Goal: Complete application form

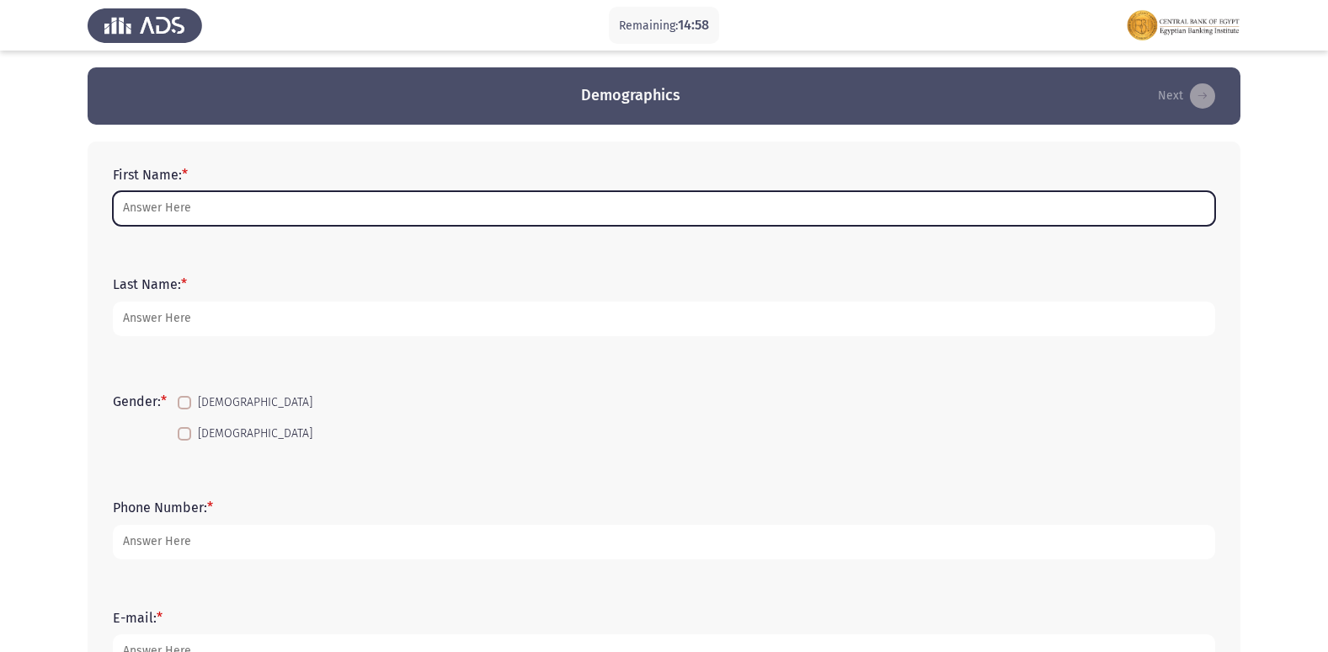
click at [225, 213] on input "First Name: *" at bounding box center [664, 208] width 1103 height 35
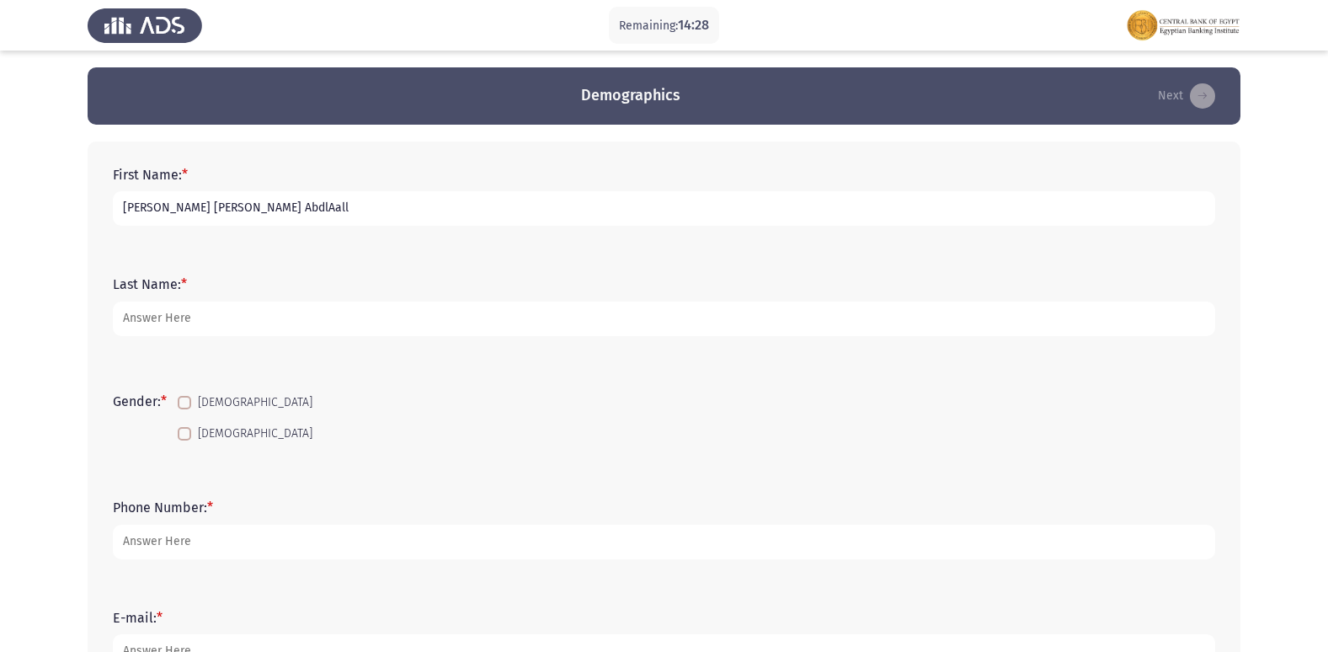
type input "[PERSON_NAME] [PERSON_NAME] AbdlAall"
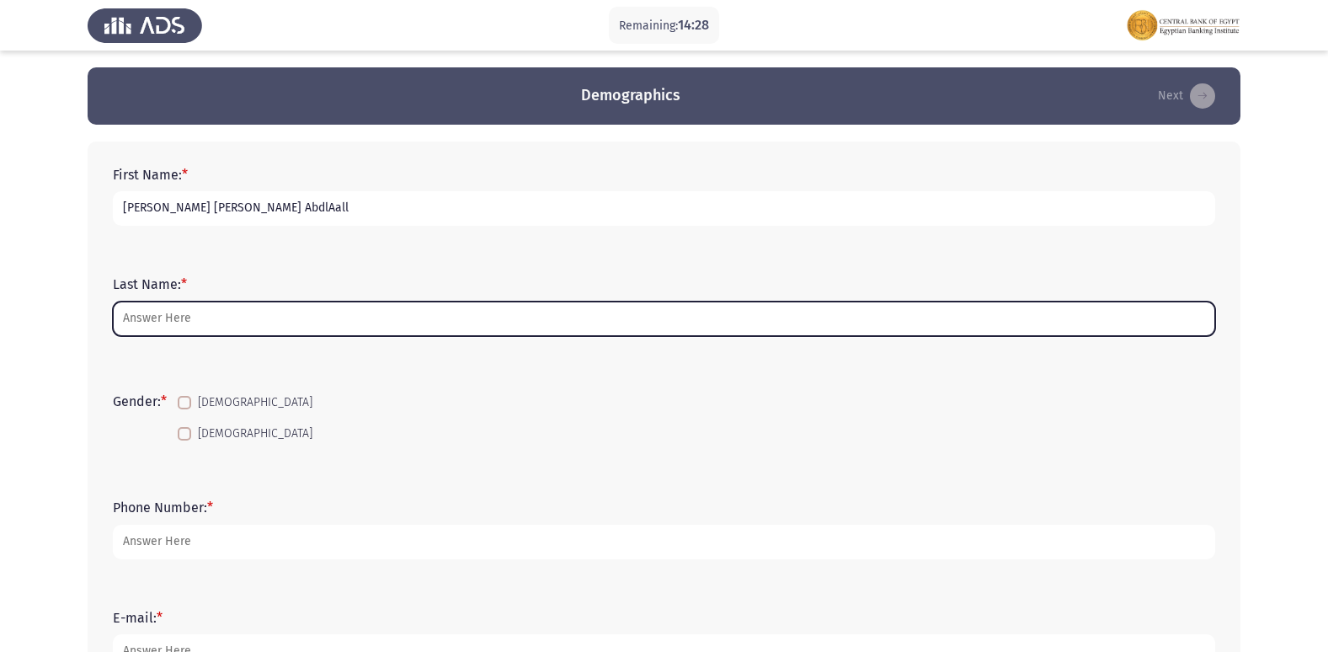
click at [222, 318] on input "Last Name: *" at bounding box center [664, 319] width 1103 height 35
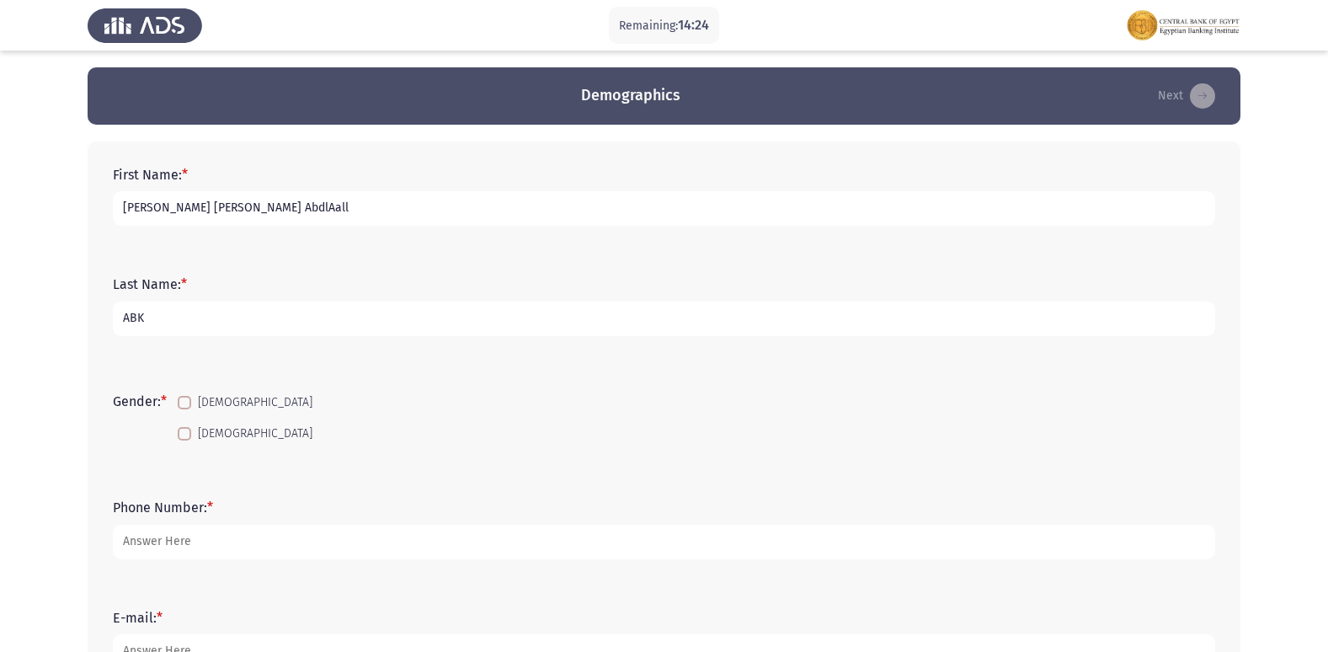
type input "ABK"
click at [184, 434] on span at bounding box center [184, 433] width 13 height 13
click at [184, 441] on input "[DEMOGRAPHIC_DATA]" at bounding box center [184, 441] width 1 height 1
checkbox input "true"
click at [313, 208] on input "[PERSON_NAME] [PERSON_NAME] AbdlAall" at bounding box center [664, 208] width 1103 height 35
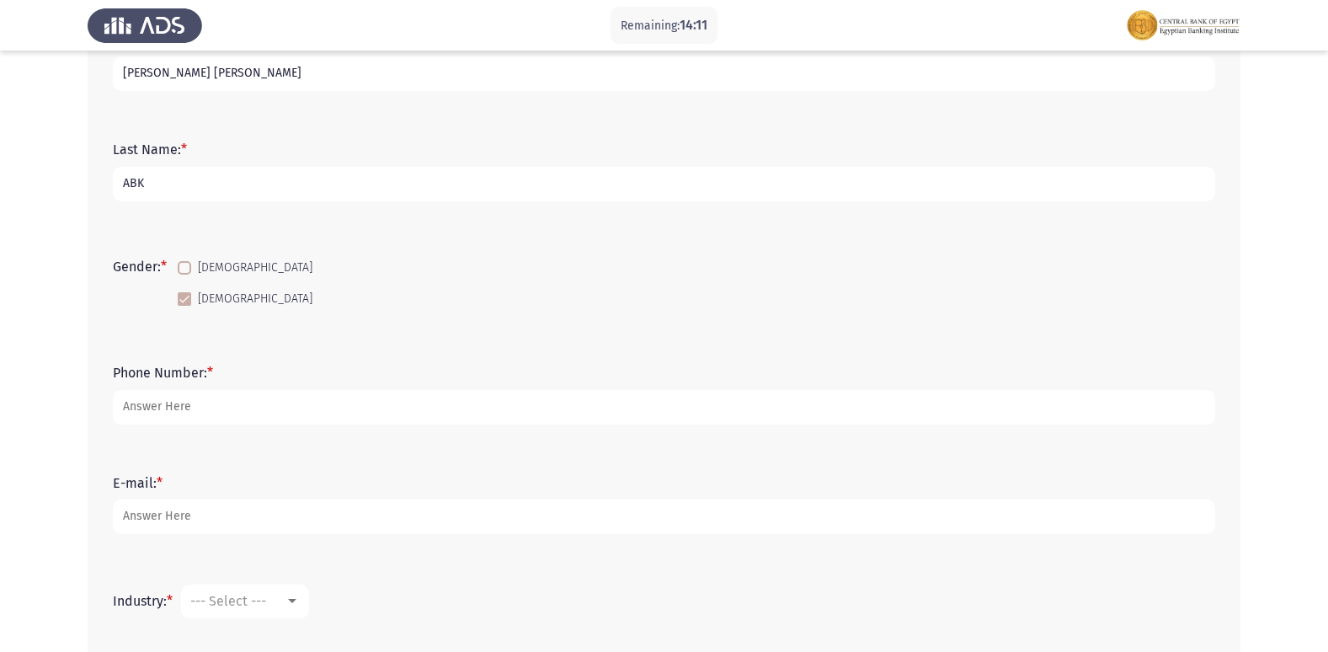
scroll to position [168, 0]
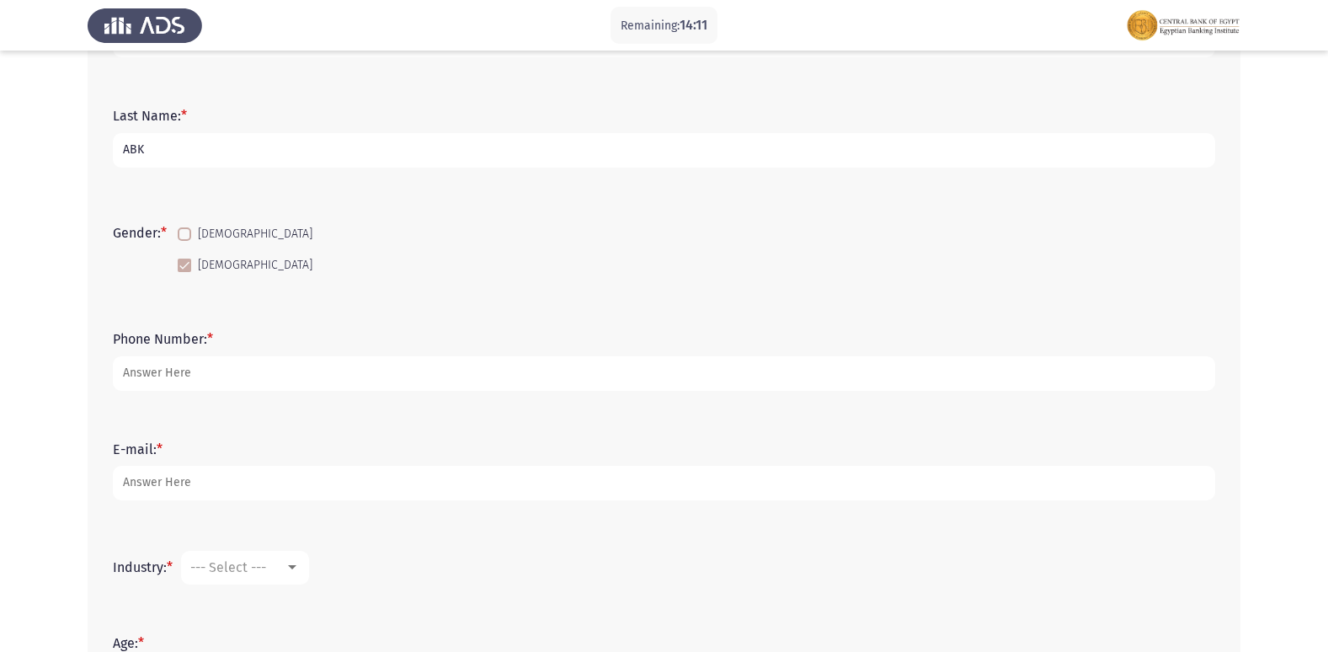
type input "[PERSON_NAME] [PERSON_NAME]"
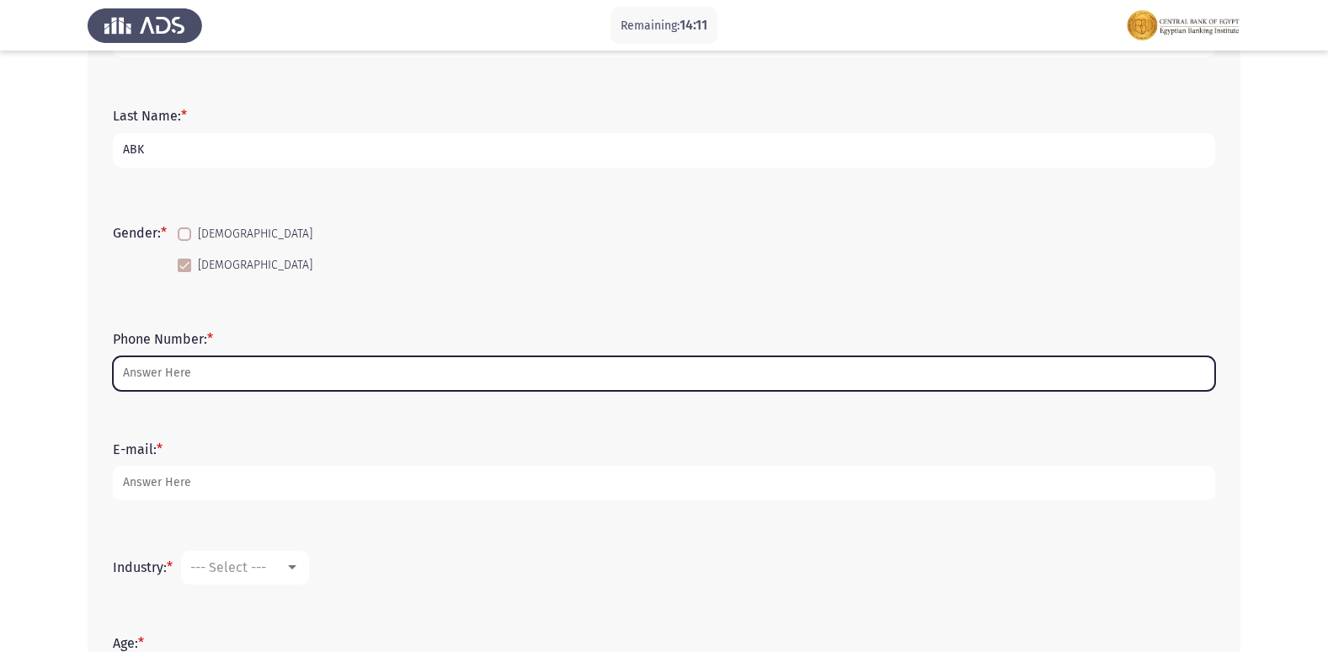
click at [191, 367] on input "Phone Number: *" at bounding box center [664, 373] width 1103 height 35
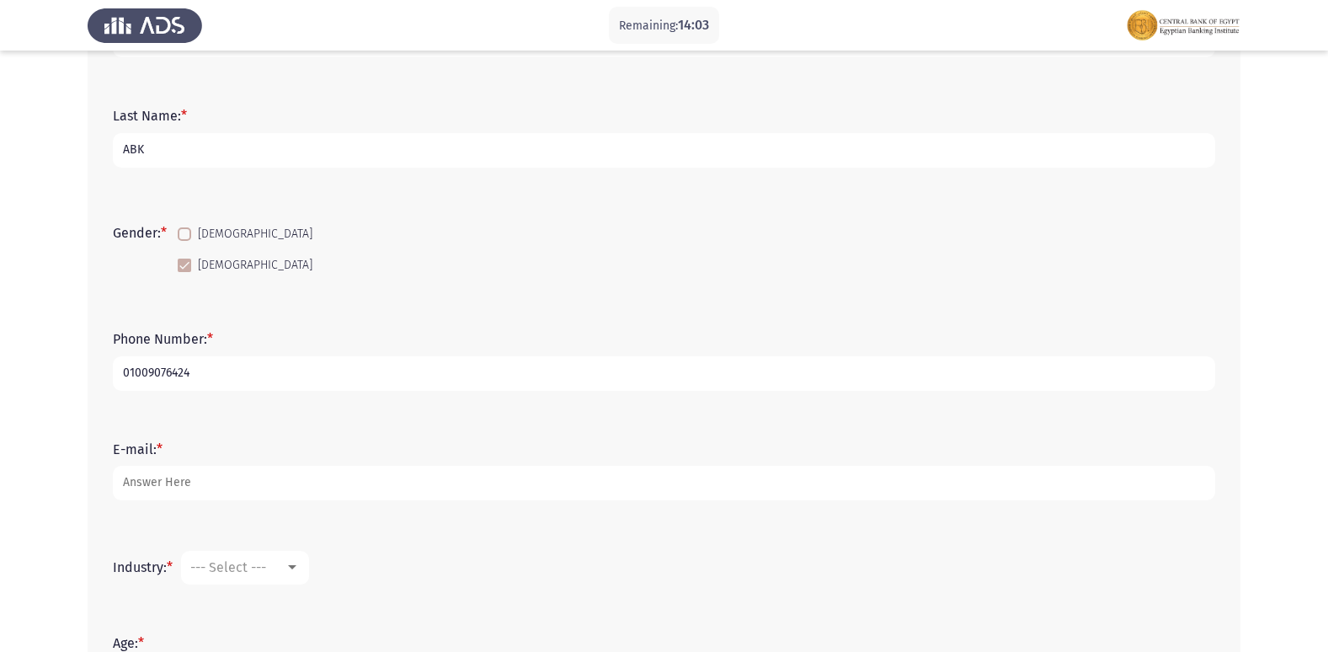
type input "01009076424"
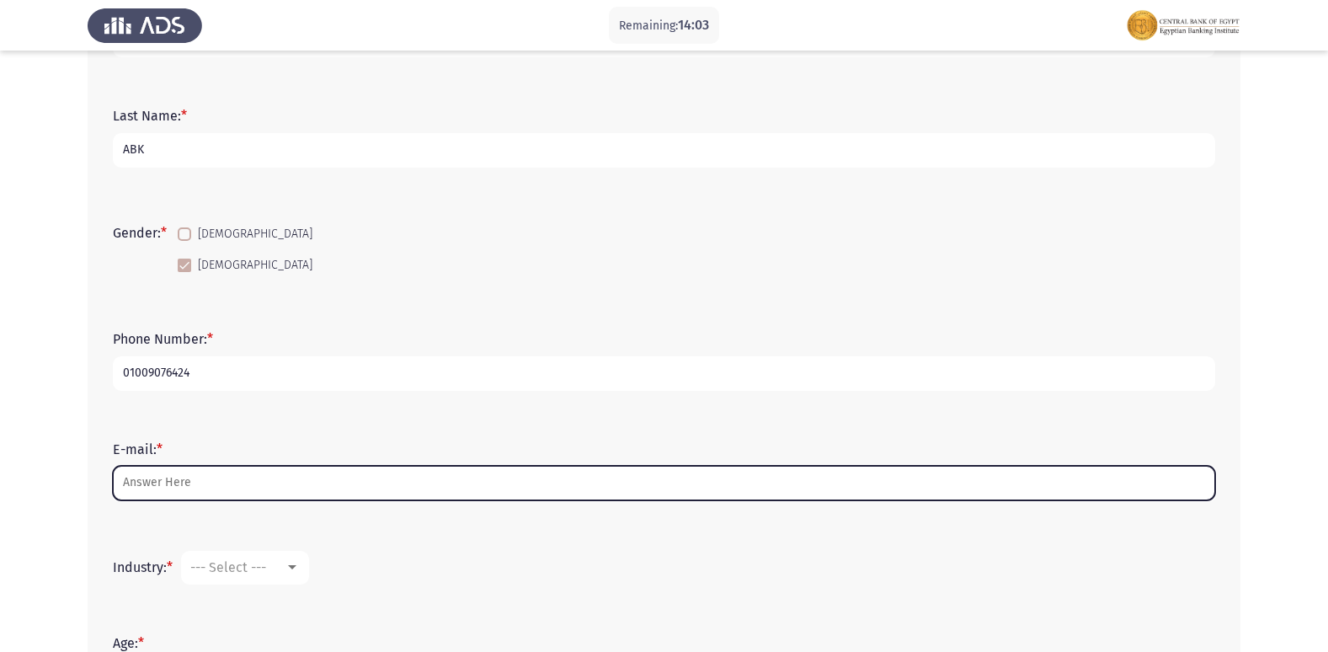
click at [164, 482] on input "E-mail: *" at bounding box center [664, 483] width 1103 height 35
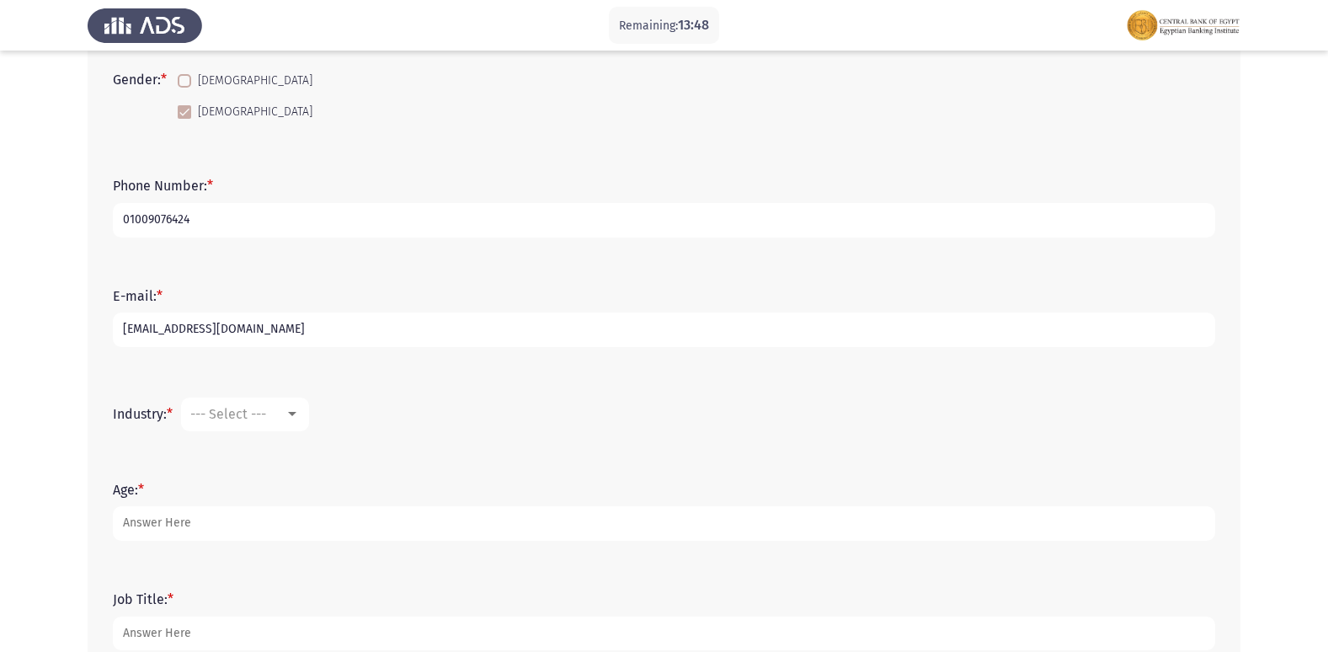
scroll to position [337, 0]
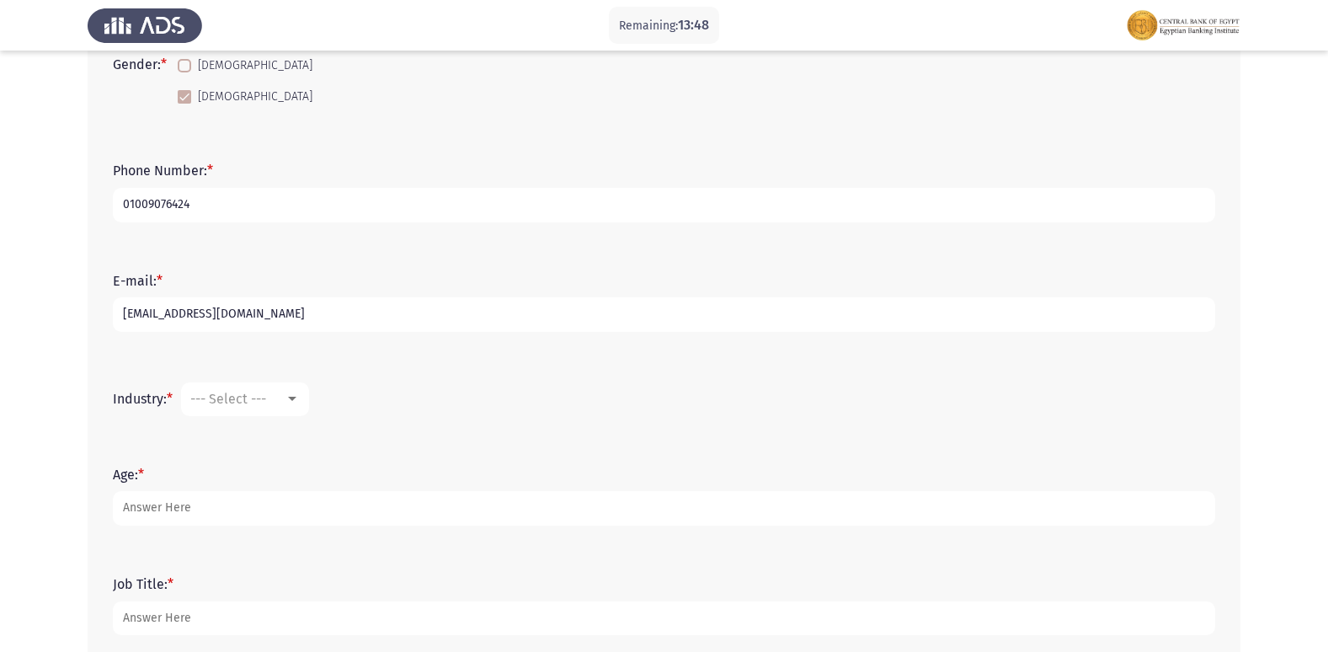
type input "[EMAIL_ADDRESS][DOMAIN_NAME]"
click at [280, 396] on div "--- Select ---" at bounding box center [237, 399] width 94 height 16
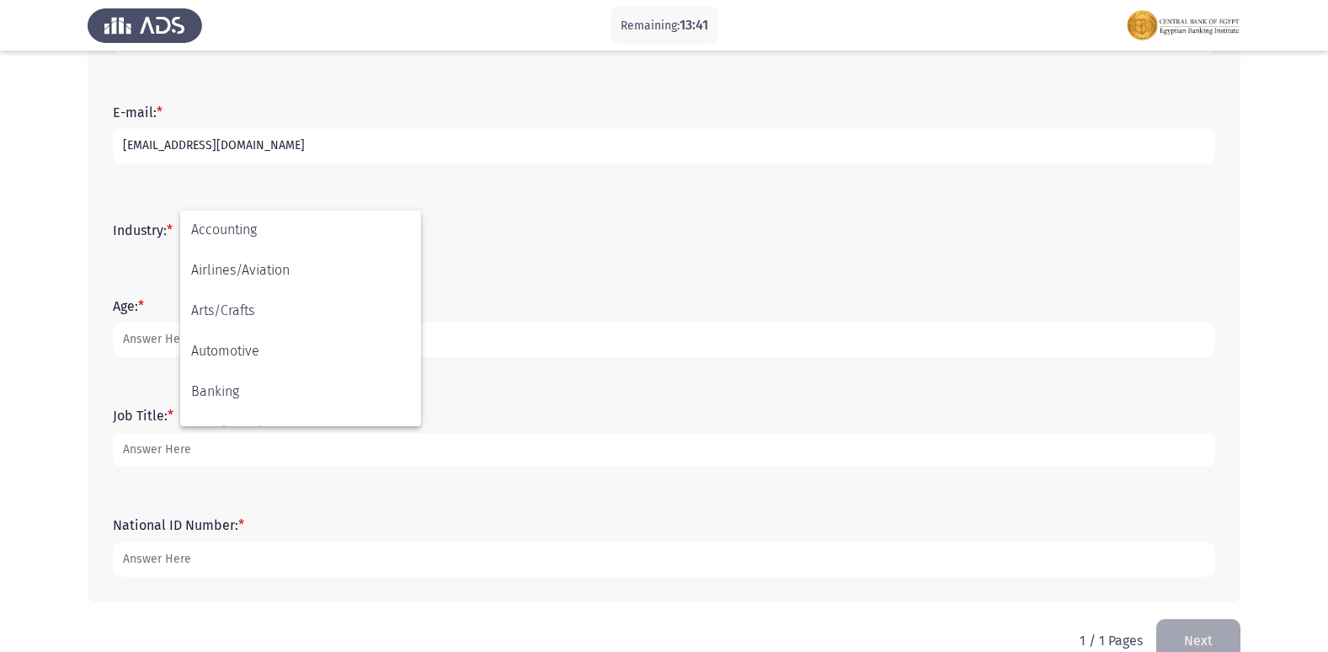
scroll to position [0, 0]
click at [56, 268] on div at bounding box center [664, 326] width 1328 height 652
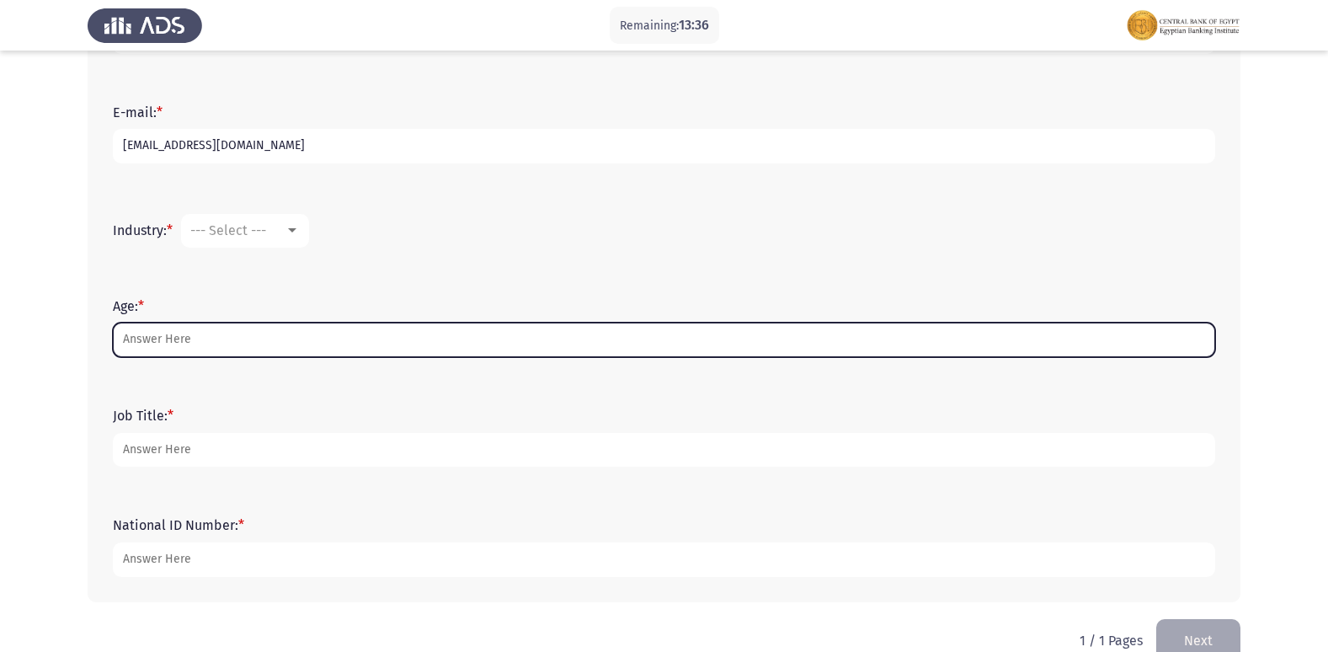
click at [199, 347] on input "Age: *" at bounding box center [664, 340] width 1103 height 35
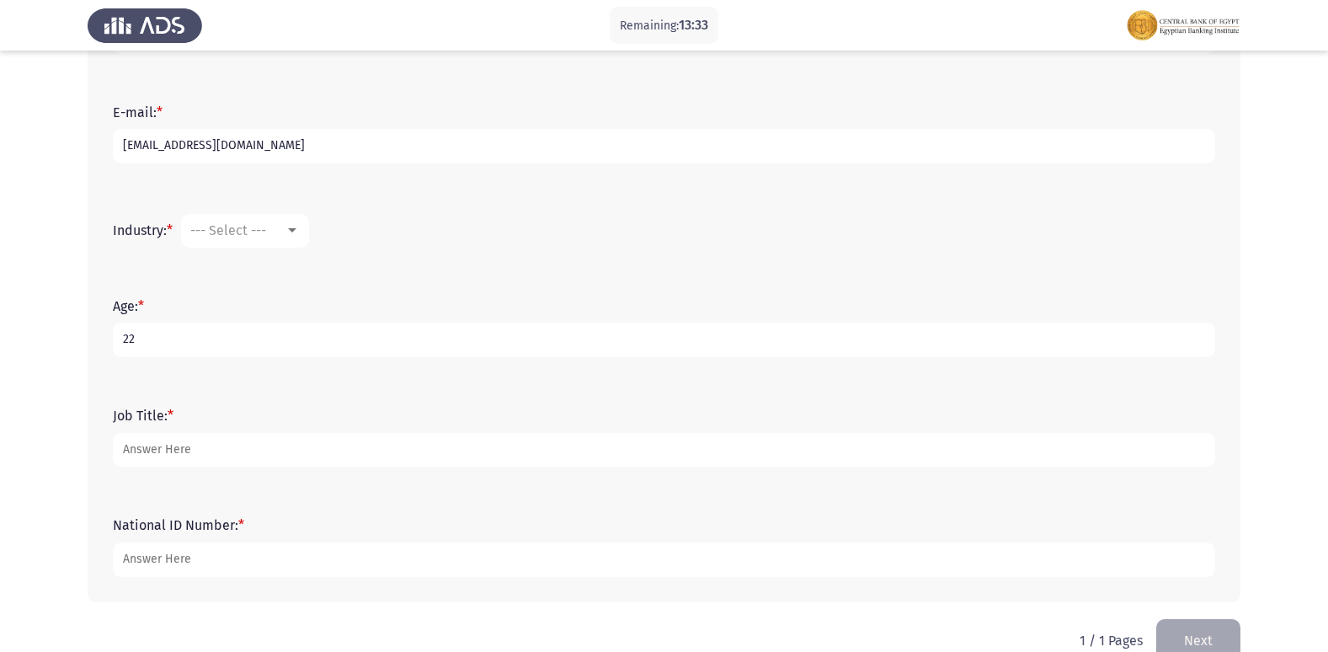
type input "22"
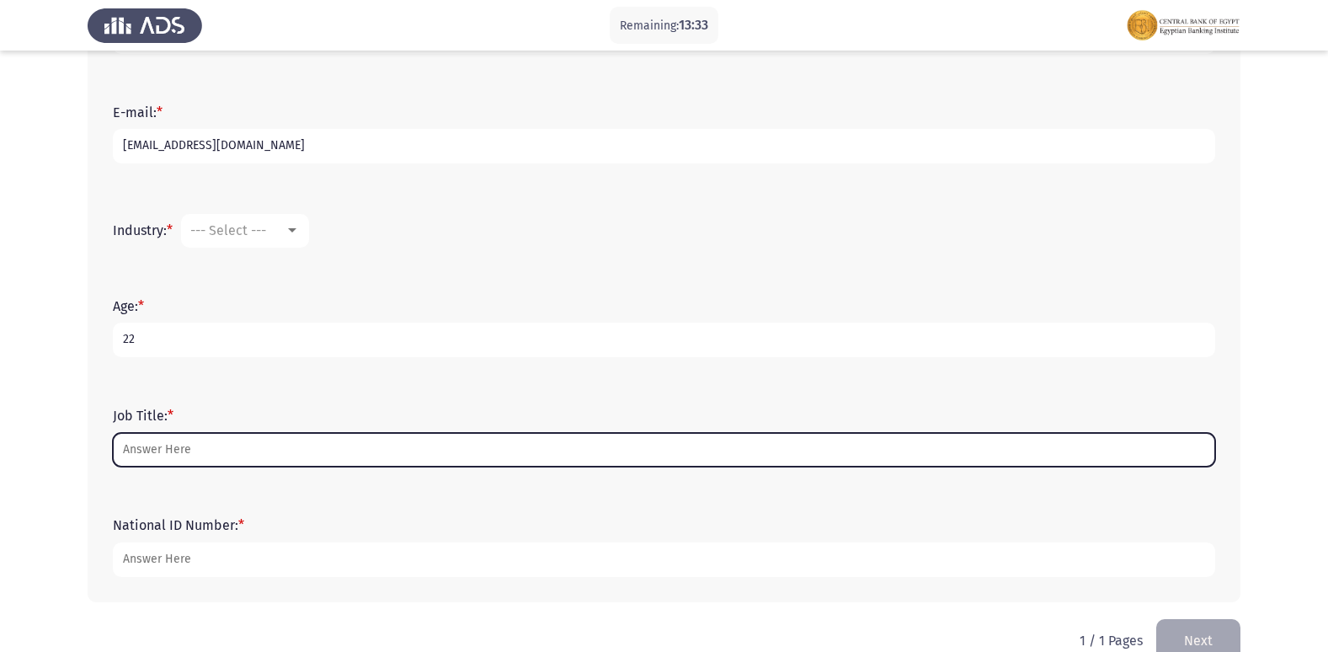
click at [199, 451] on input "Job Title: *" at bounding box center [664, 450] width 1103 height 35
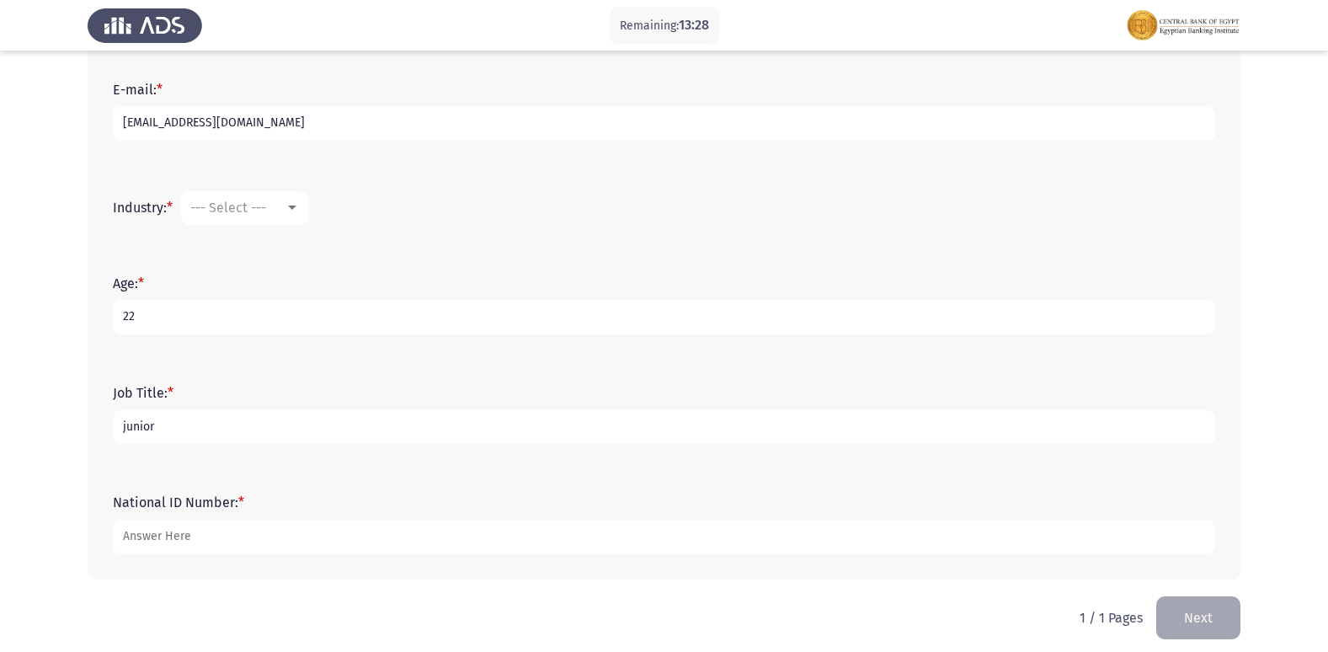
scroll to position [540, 0]
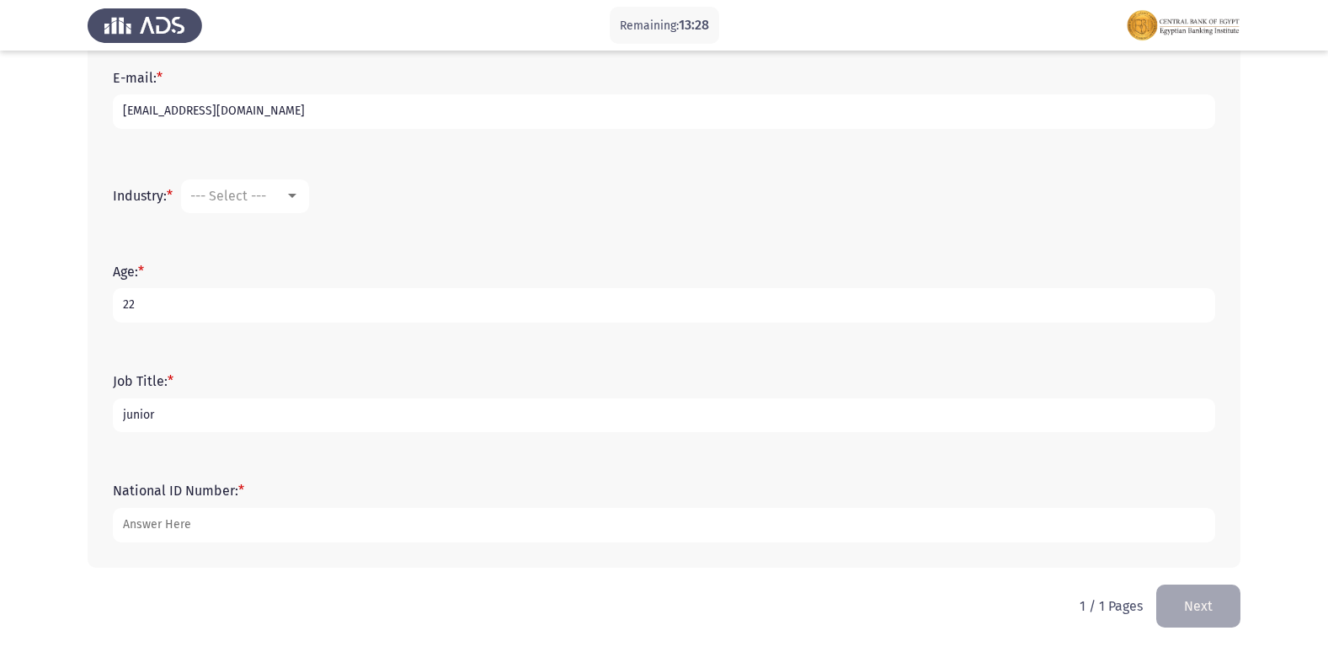
type input "junior"
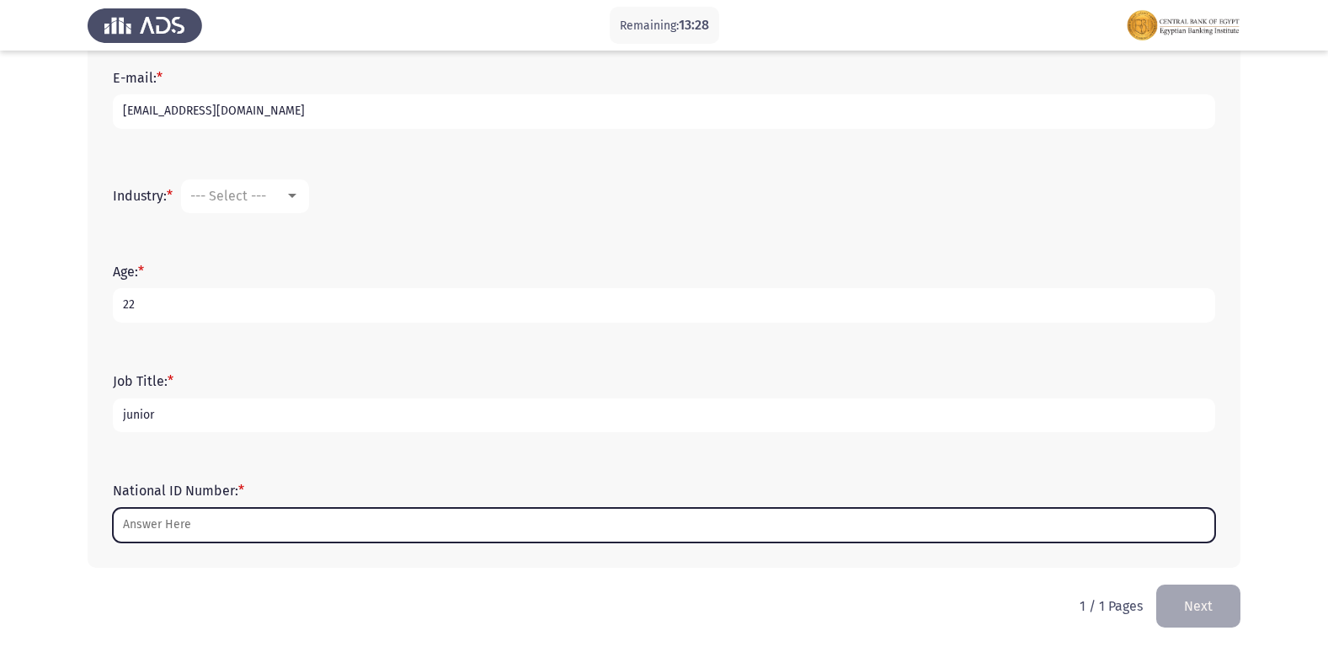
click at [220, 535] on input "National ID Number: *" at bounding box center [664, 525] width 1103 height 35
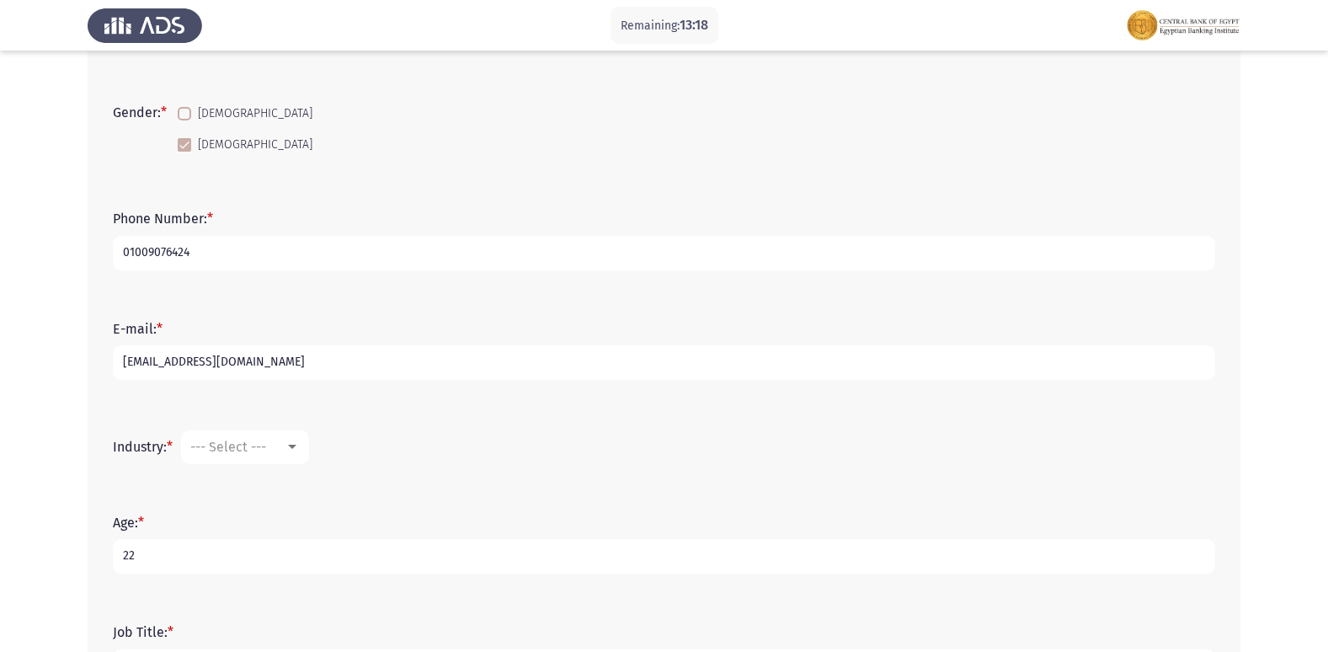
scroll to position [287, 0]
type input "30305190101886"
click at [282, 457] on div "--- Select ---" at bounding box center [237, 449] width 94 height 16
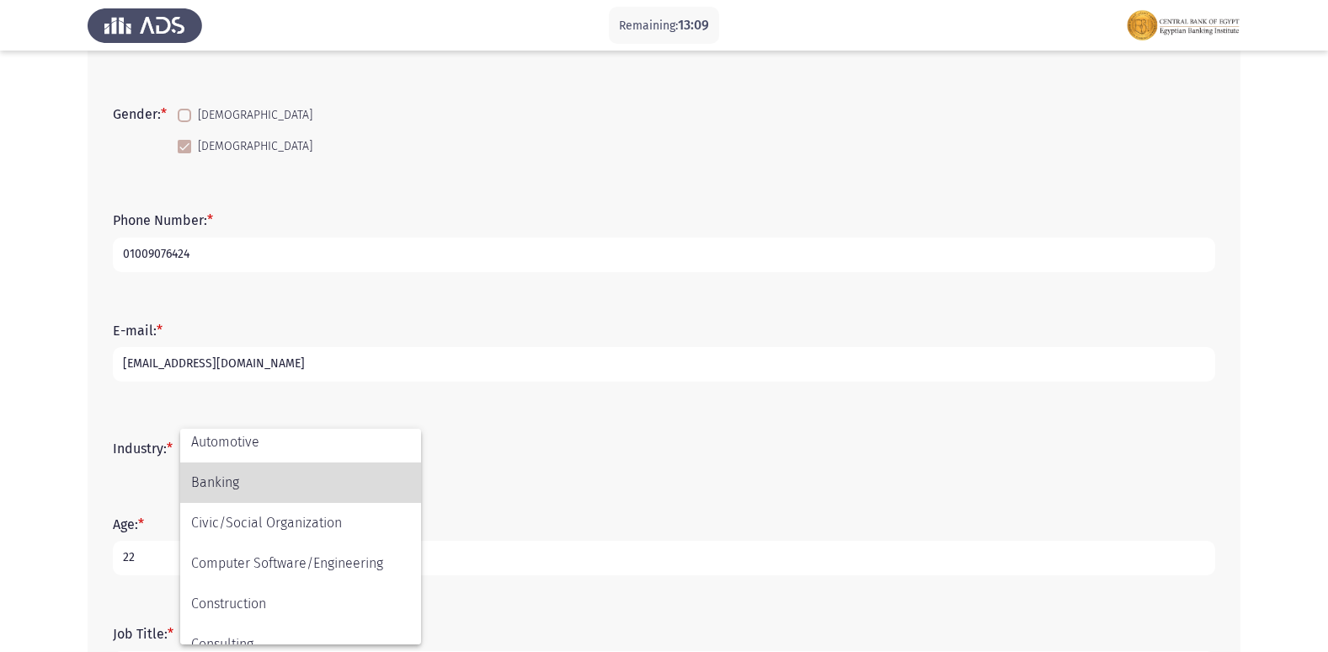
click at [204, 480] on span "Banking" at bounding box center [300, 482] width 219 height 40
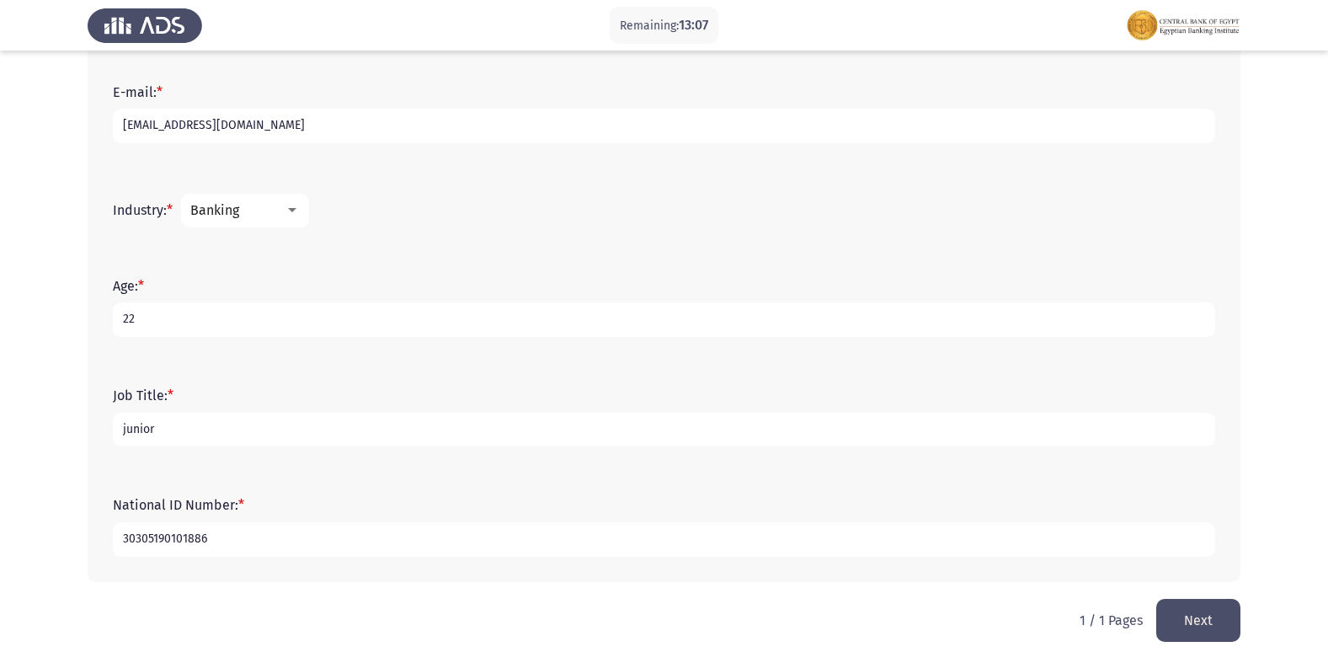
scroll to position [540, 0]
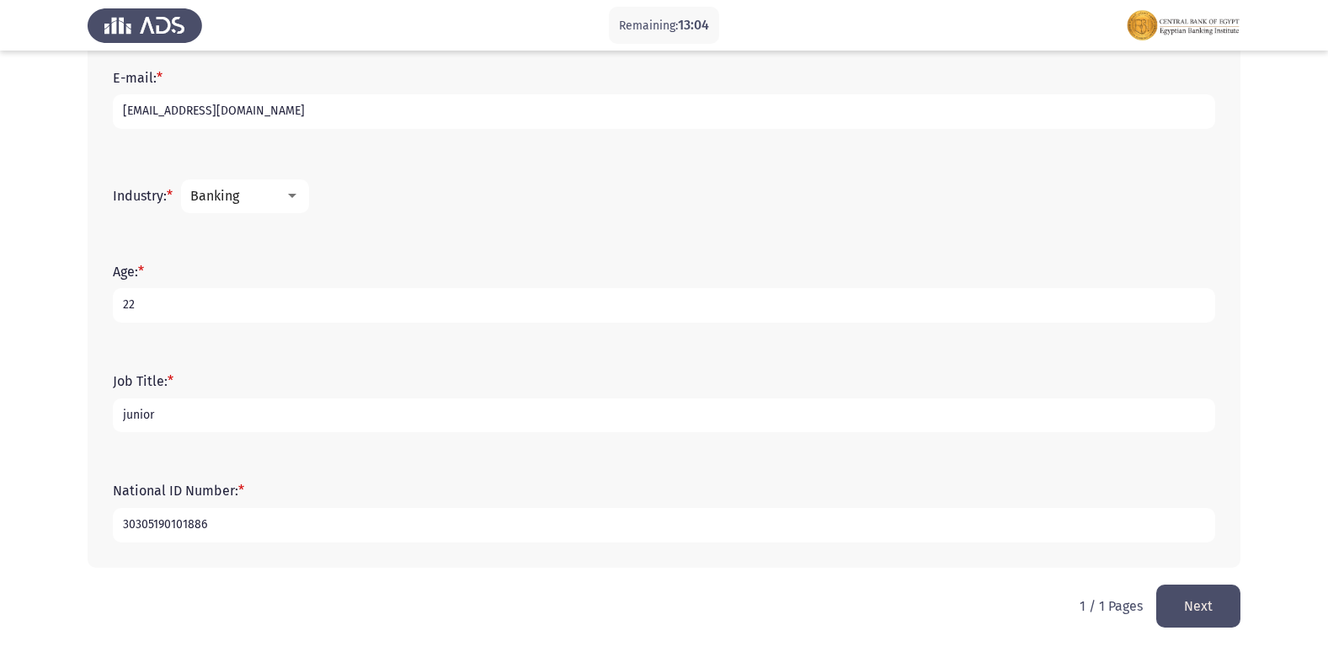
click at [1189, 602] on button "Next" at bounding box center [1199, 606] width 84 height 43
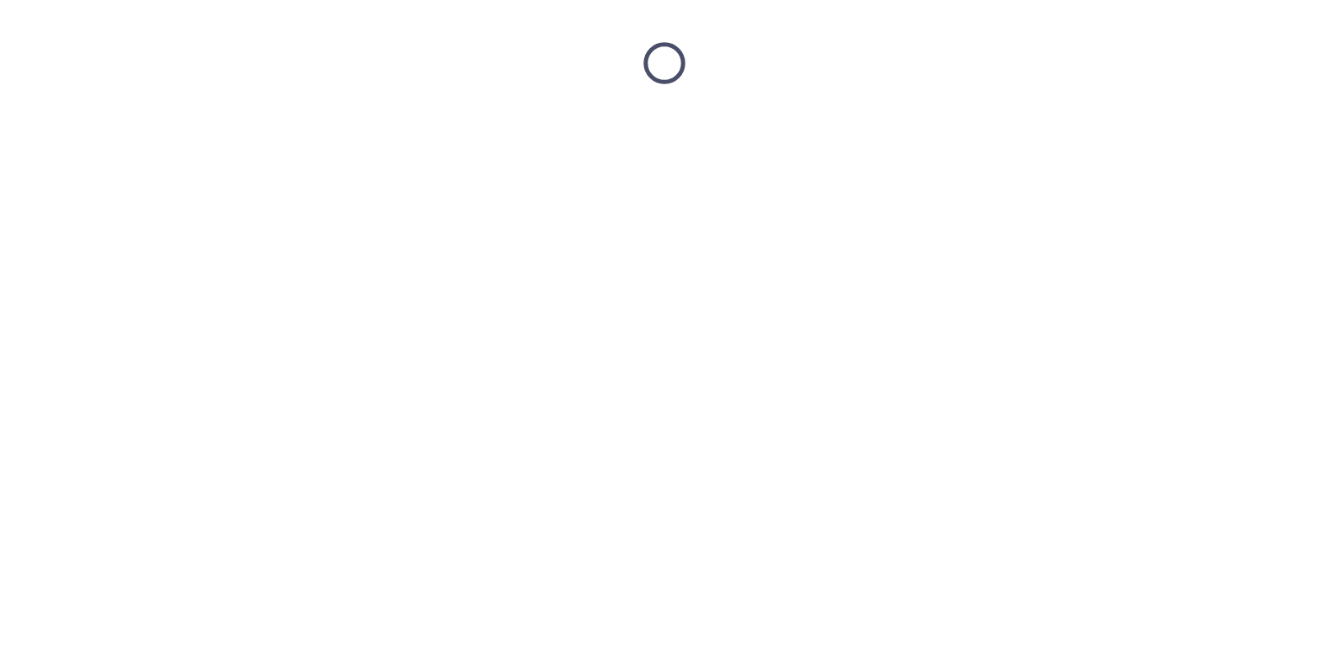
scroll to position [0, 0]
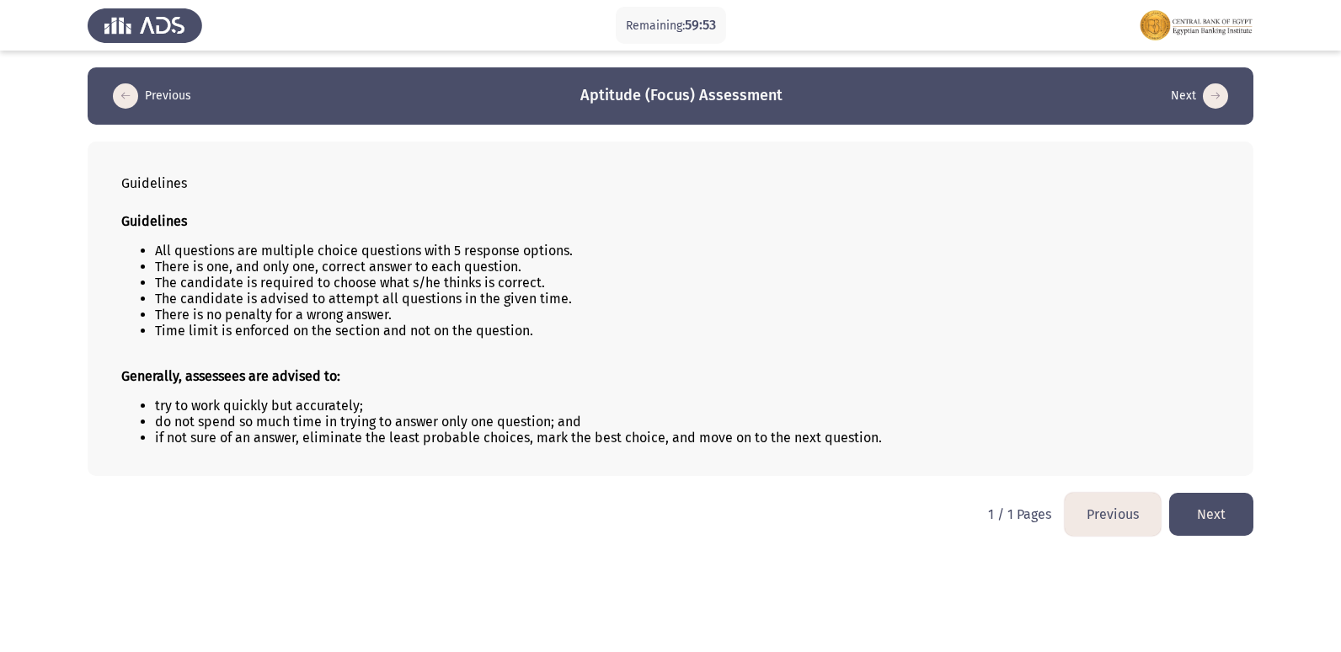
click at [1217, 512] on button "Next" at bounding box center [1211, 514] width 84 height 43
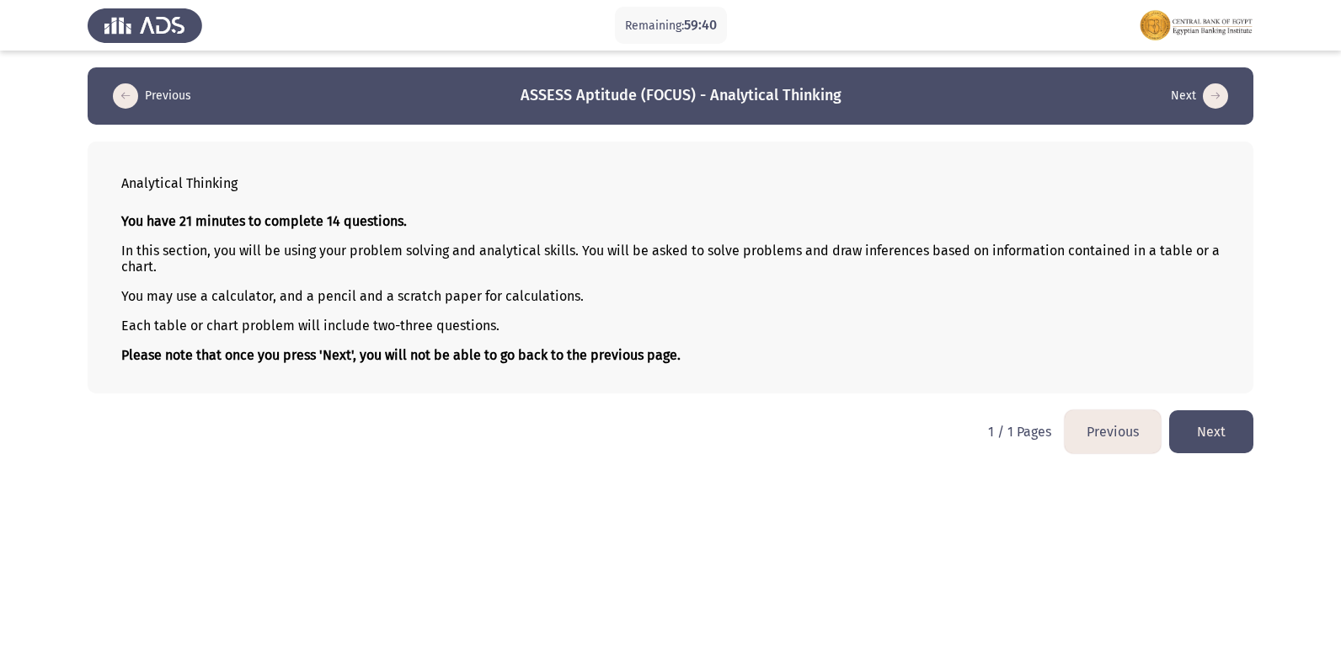
click at [1220, 432] on button "Next" at bounding box center [1211, 431] width 84 height 43
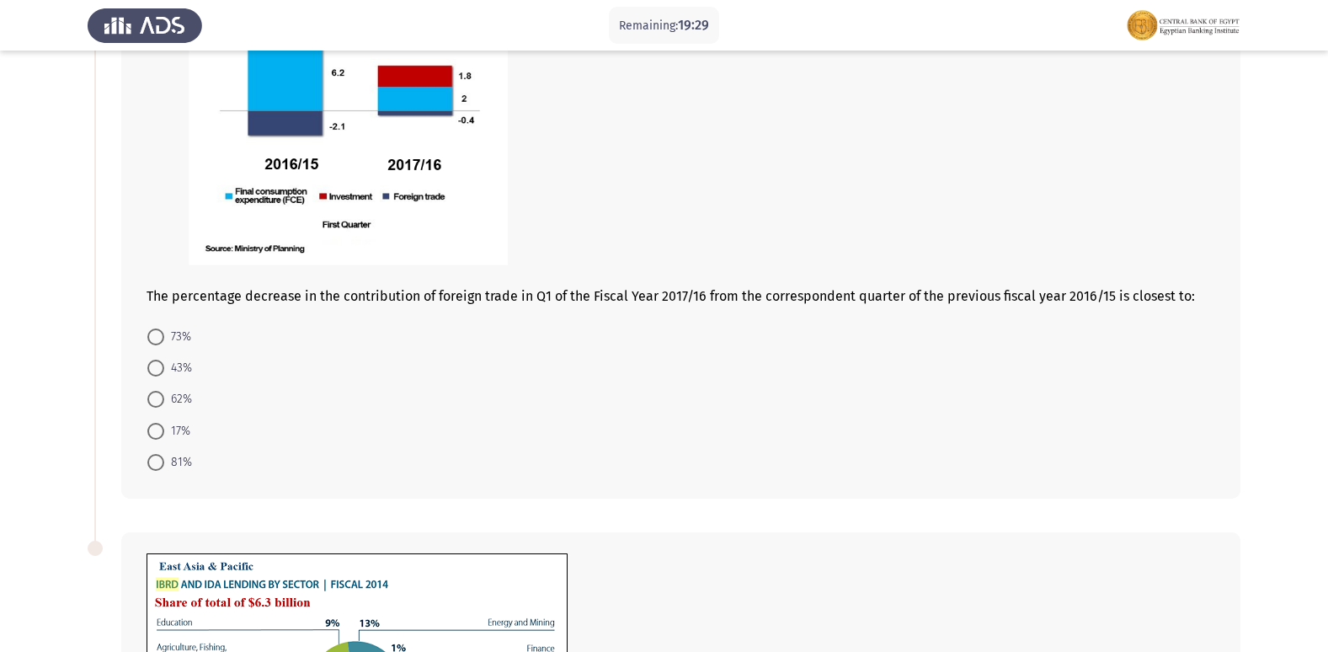
scroll to position [168, 0]
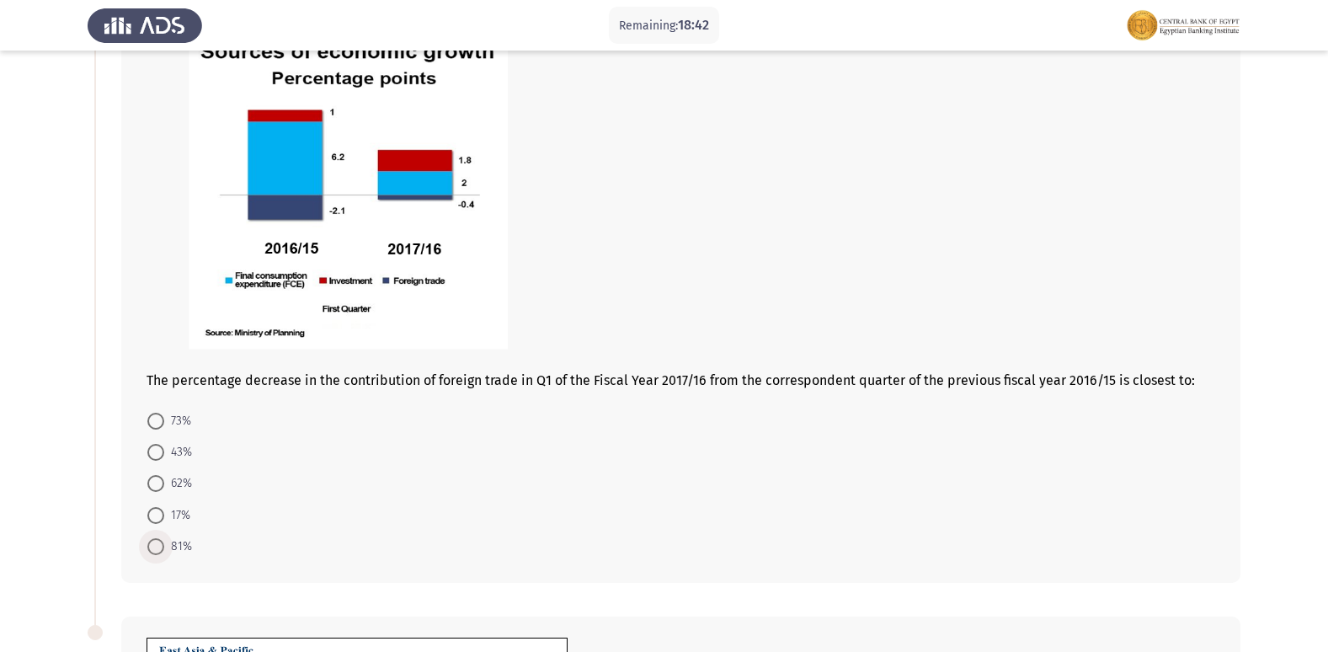
click at [148, 542] on span at bounding box center [155, 546] width 17 height 17
click at [148, 542] on input "81%" at bounding box center [155, 546] width 17 height 17
radio input "true"
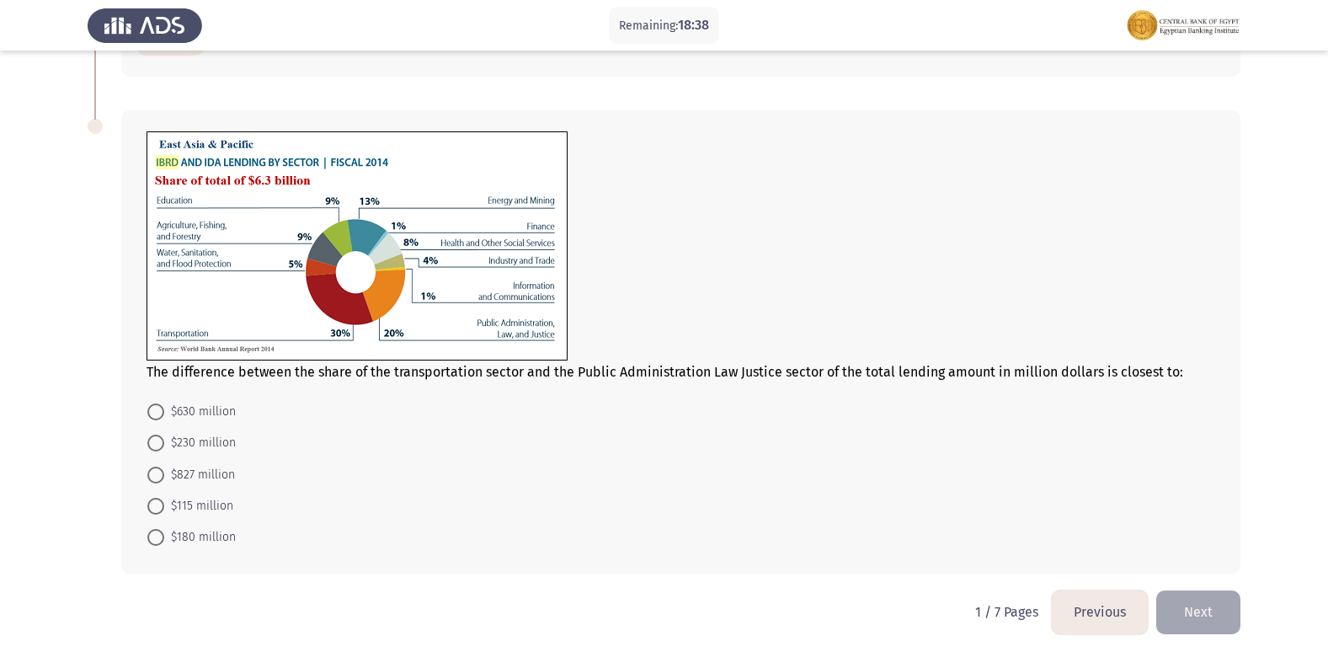
scroll to position [590, 0]
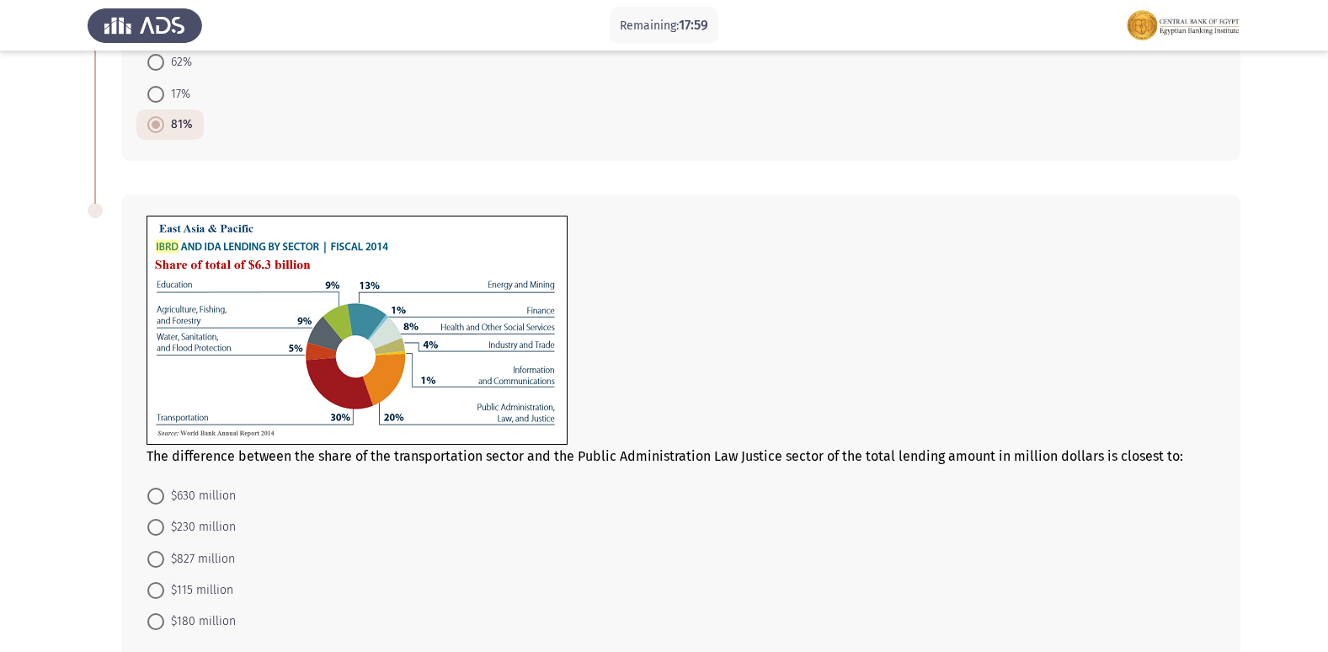
click at [155, 494] on span at bounding box center [155, 496] width 17 height 17
click at [155, 494] on input "$630 million" at bounding box center [155, 496] width 17 height 17
radio input "true"
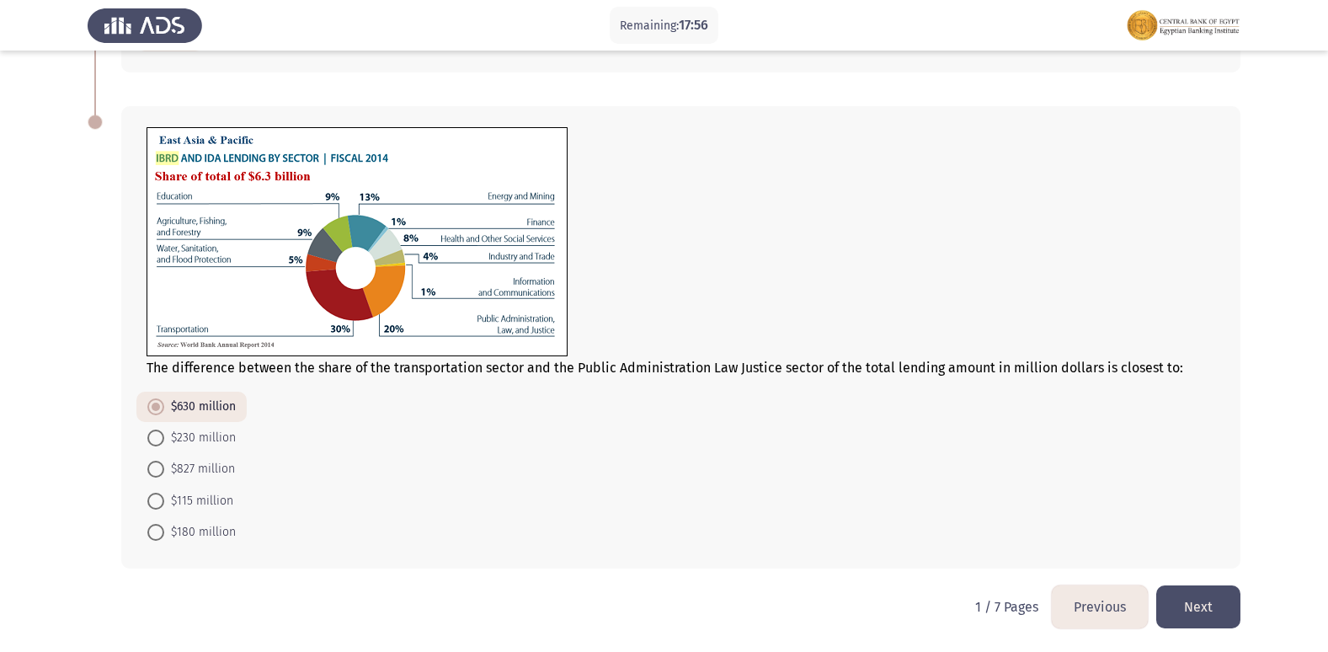
scroll to position [679, 0]
click at [1205, 599] on button "Next" at bounding box center [1199, 606] width 84 height 43
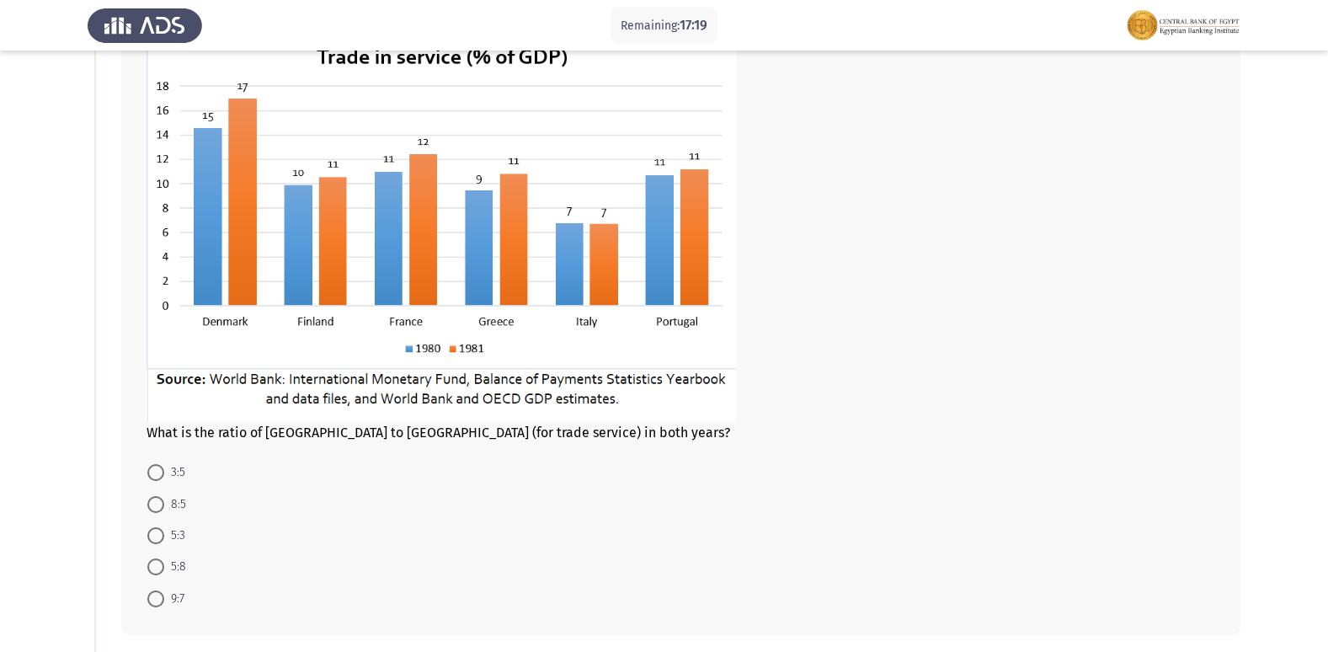
scroll to position [168, 0]
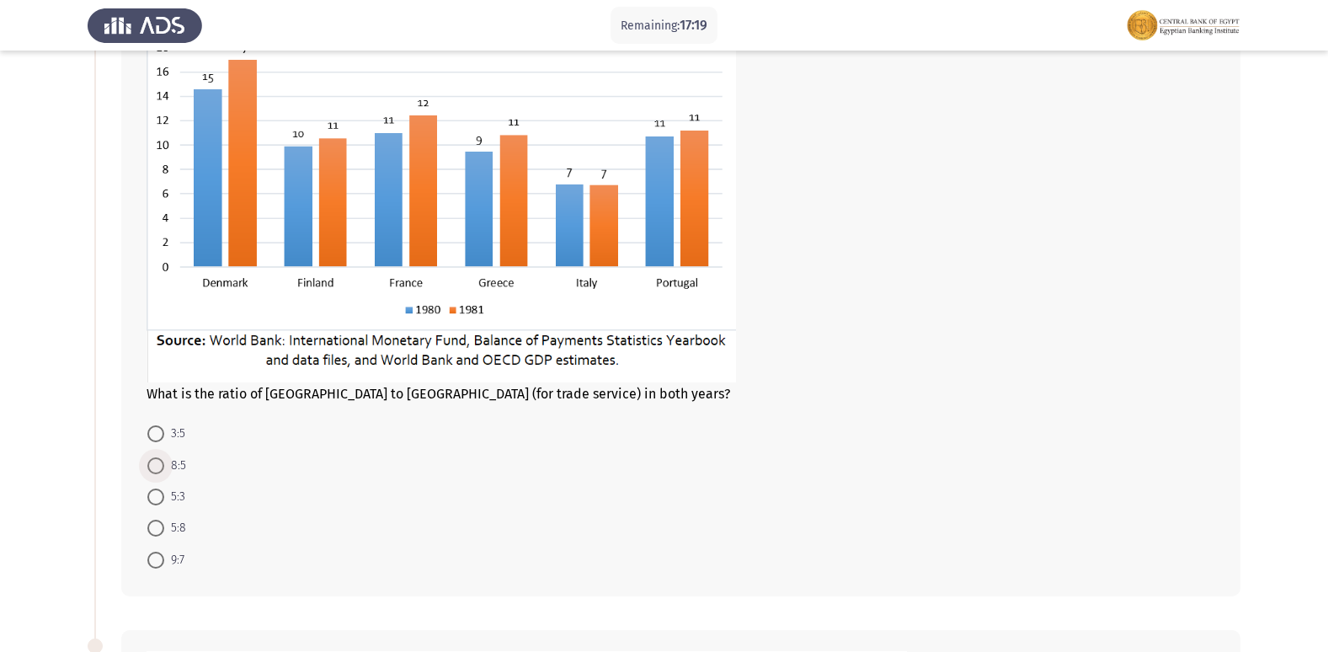
click at [151, 467] on span at bounding box center [155, 465] width 17 height 17
click at [151, 467] on input "8:5" at bounding box center [155, 465] width 17 height 17
radio input "true"
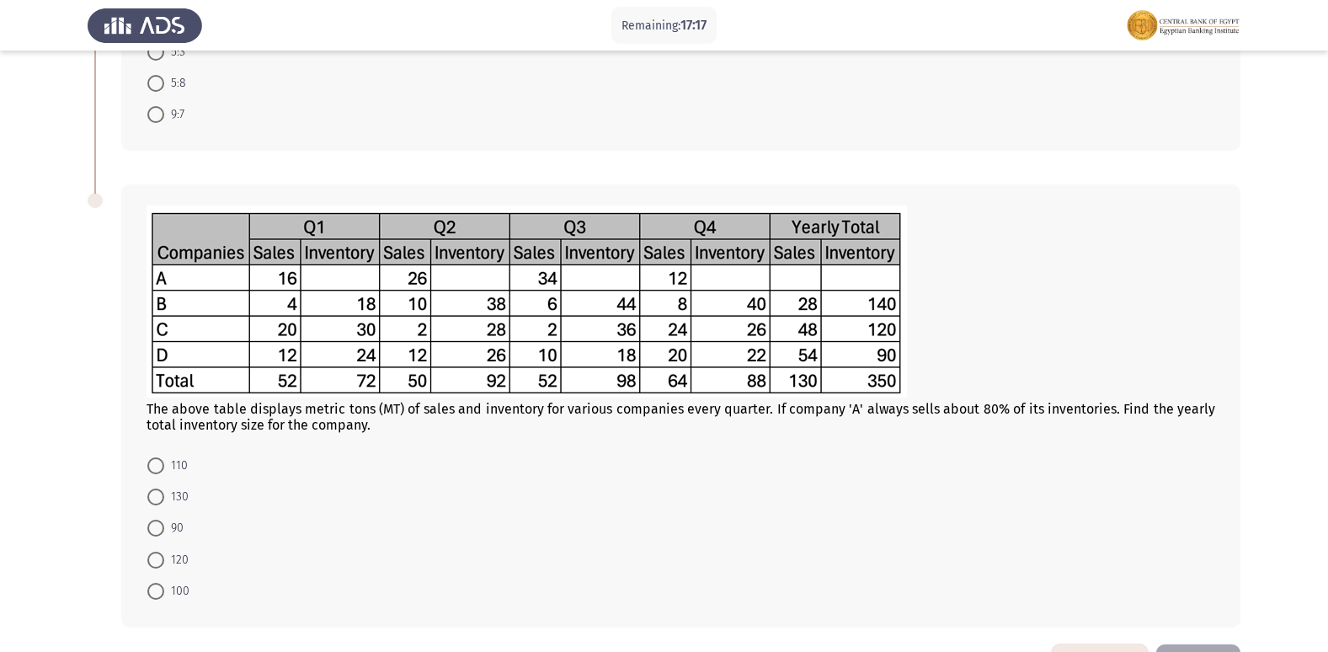
scroll to position [672, 0]
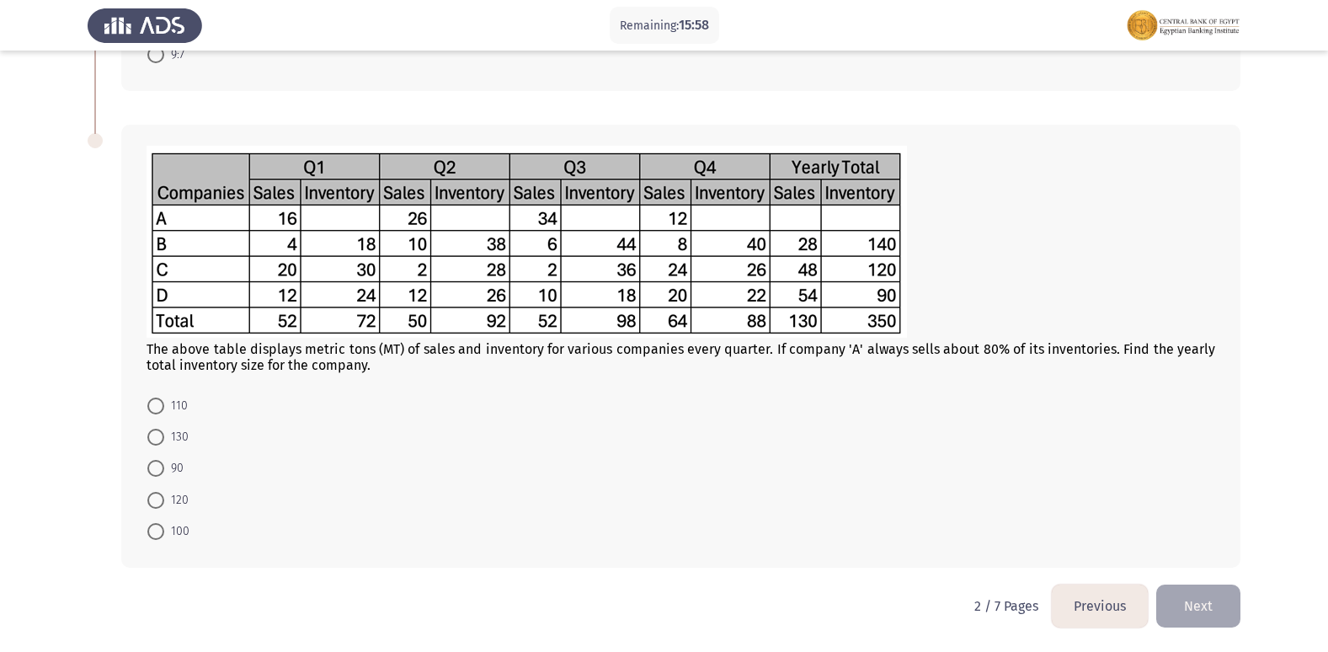
click at [156, 409] on span at bounding box center [155, 406] width 17 height 17
click at [156, 409] on input "110" at bounding box center [155, 406] width 17 height 17
radio input "true"
click at [1198, 617] on button "Next" at bounding box center [1199, 606] width 84 height 43
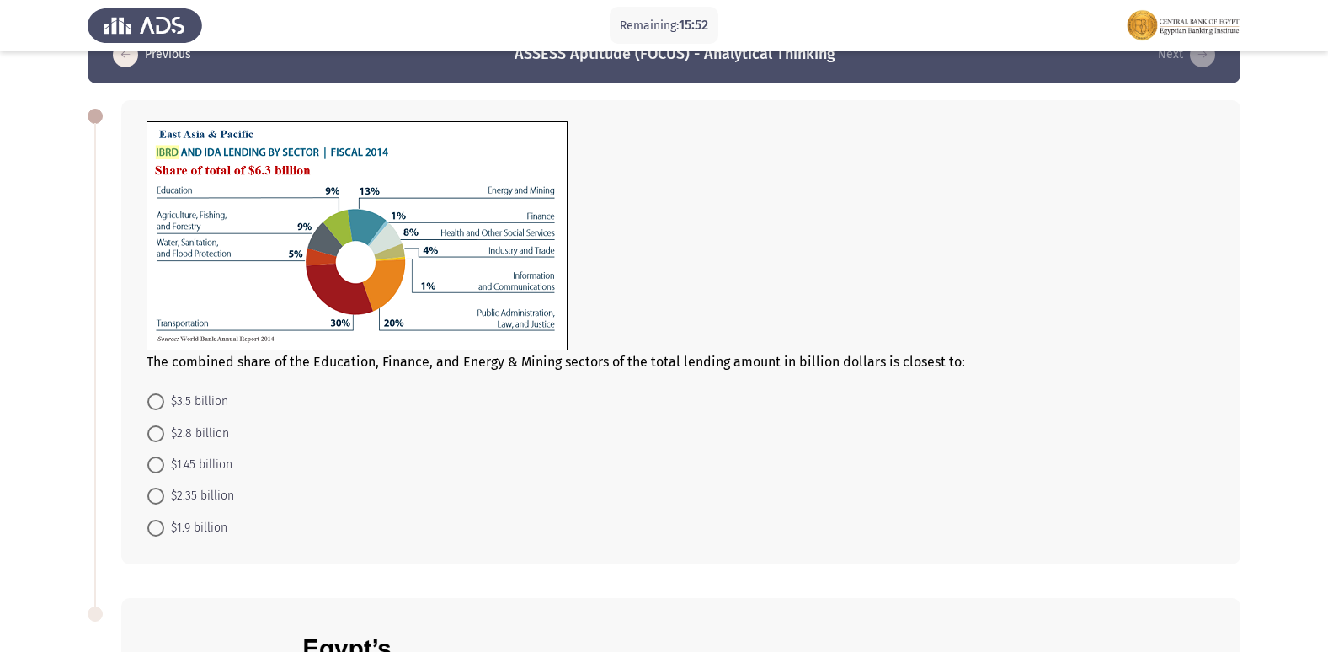
scroll to position [0, 0]
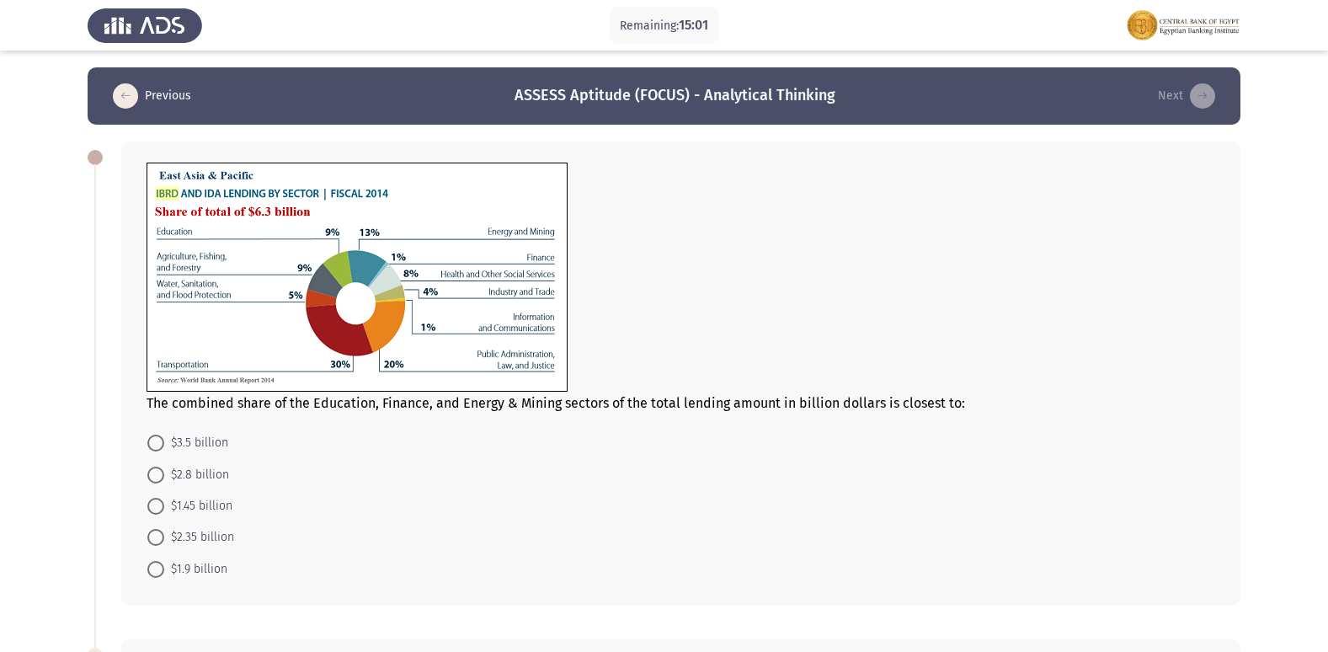
click at [160, 510] on span at bounding box center [155, 506] width 17 height 17
click at [160, 510] on input "$1.45 billion" at bounding box center [155, 506] width 17 height 17
radio input "true"
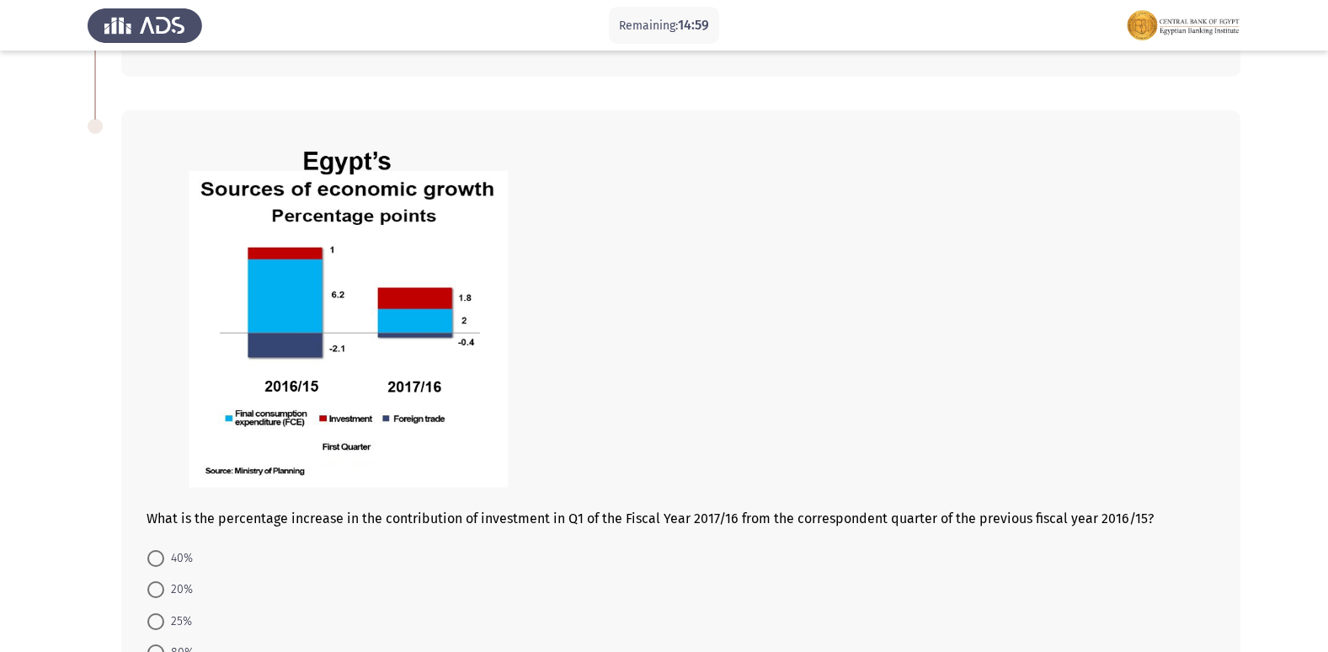
scroll to position [590, 0]
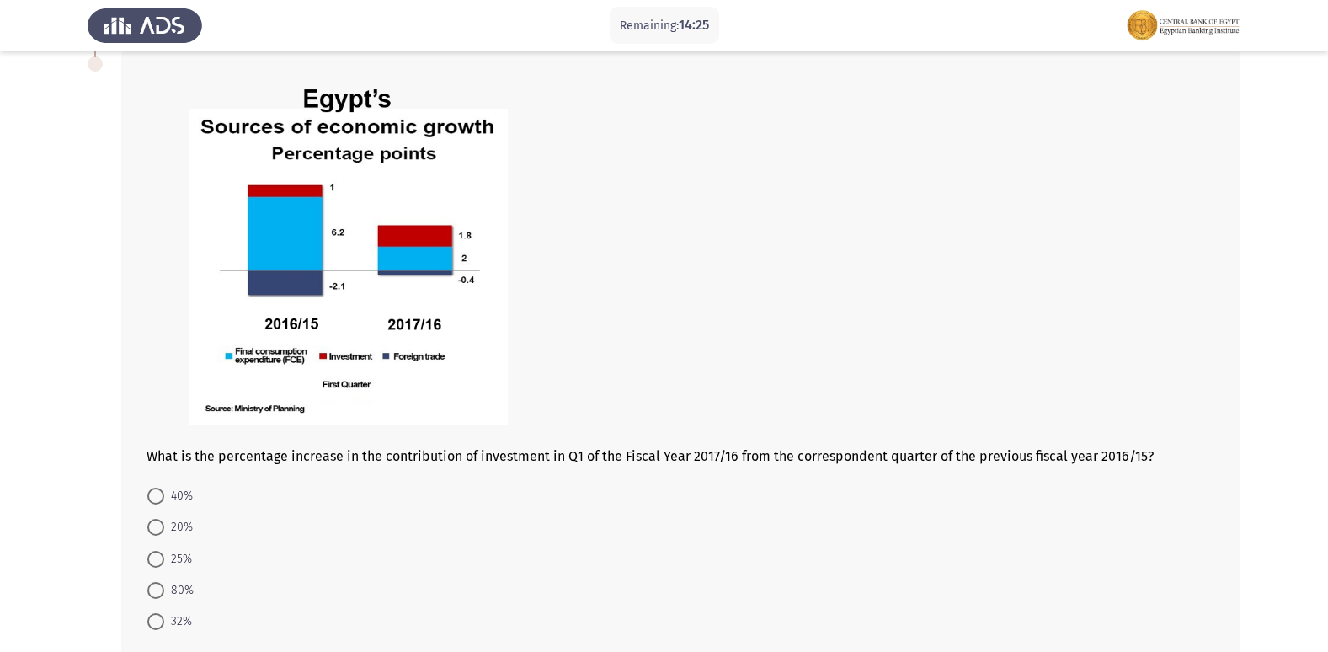
click at [152, 594] on span at bounding box center [155, 590] width 17 height 17
click at [152, 594] on input "80%" at bounding box center [155, 590] width 17 height 17
radio input "true"
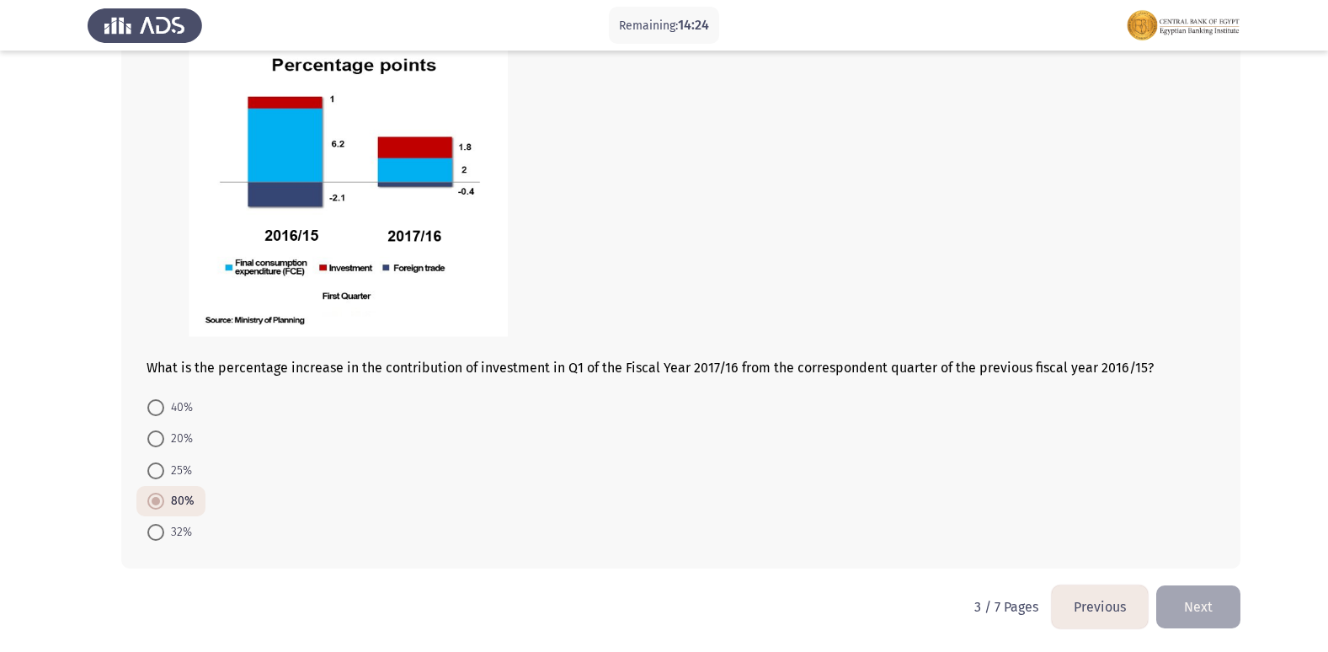
scroll to position [679, 0]
click at [1194, 600] on button "Next" at bounding box center [1199, 606] width 84 height 43
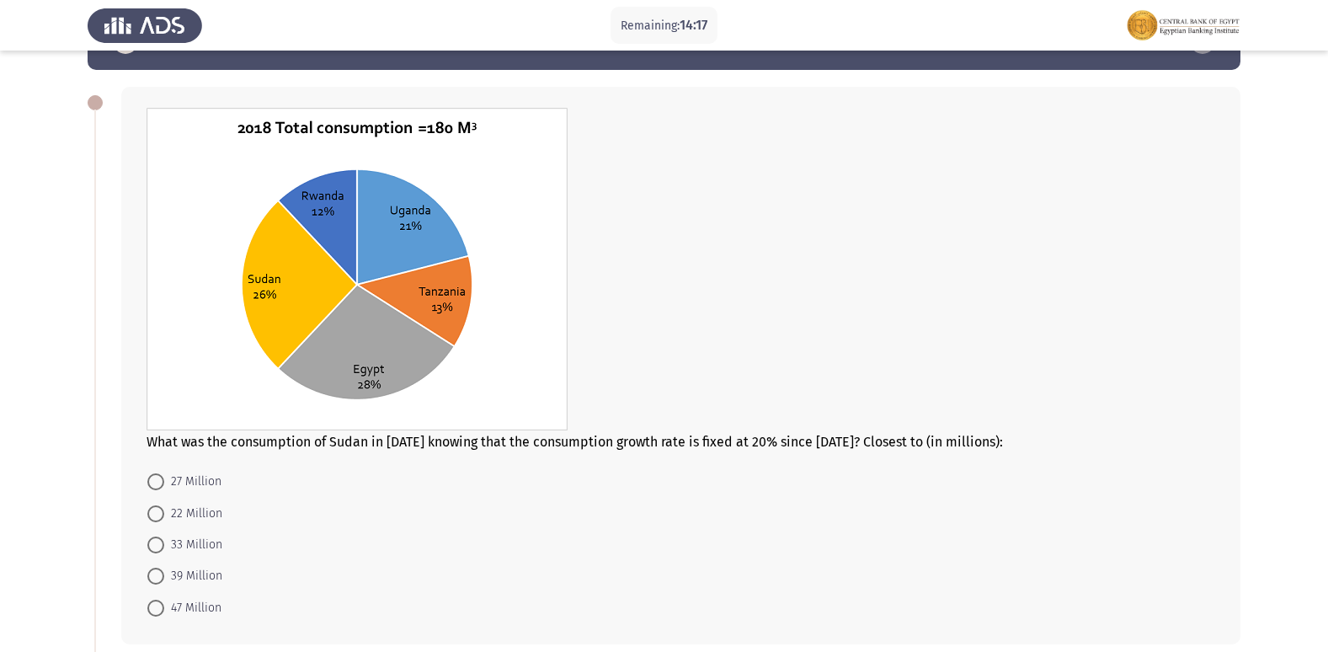
scroll to position [84, 0]
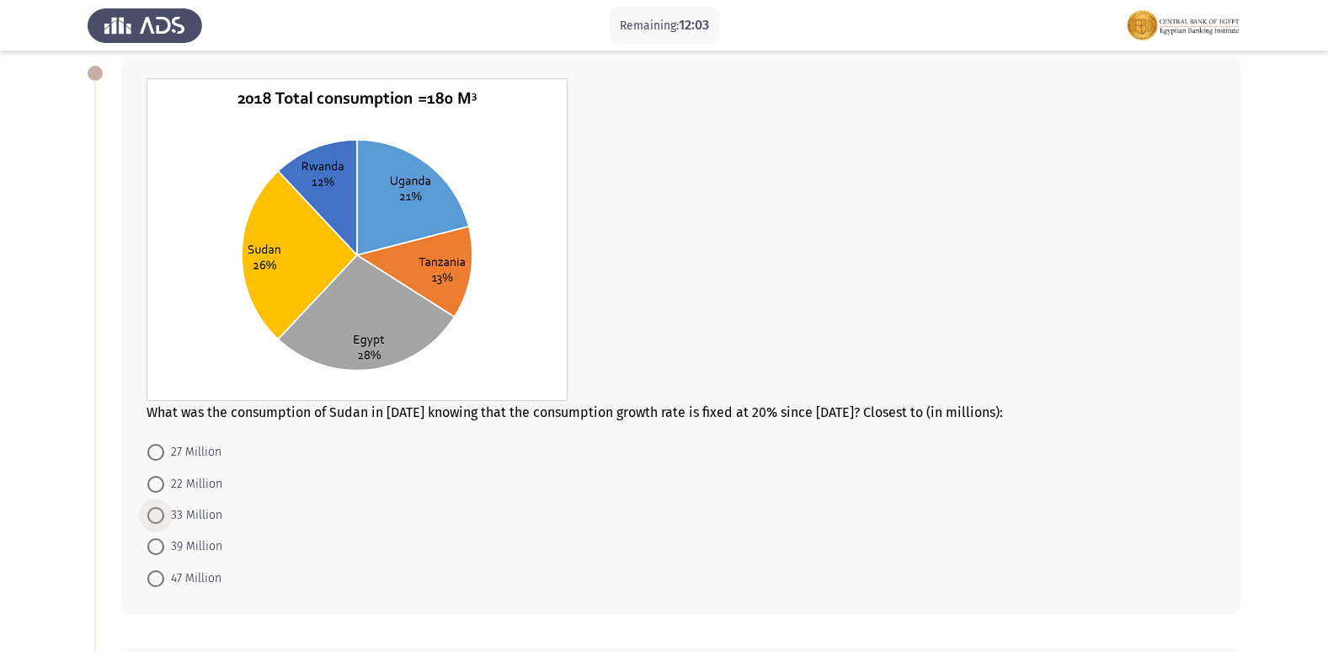
click at [154, 516] on span at bounding box center [155, 515] width 17 height 17
click at [154, 516] on input "33 Million" at bounding box center [155, 515] width 17 height 17
radio input "true"
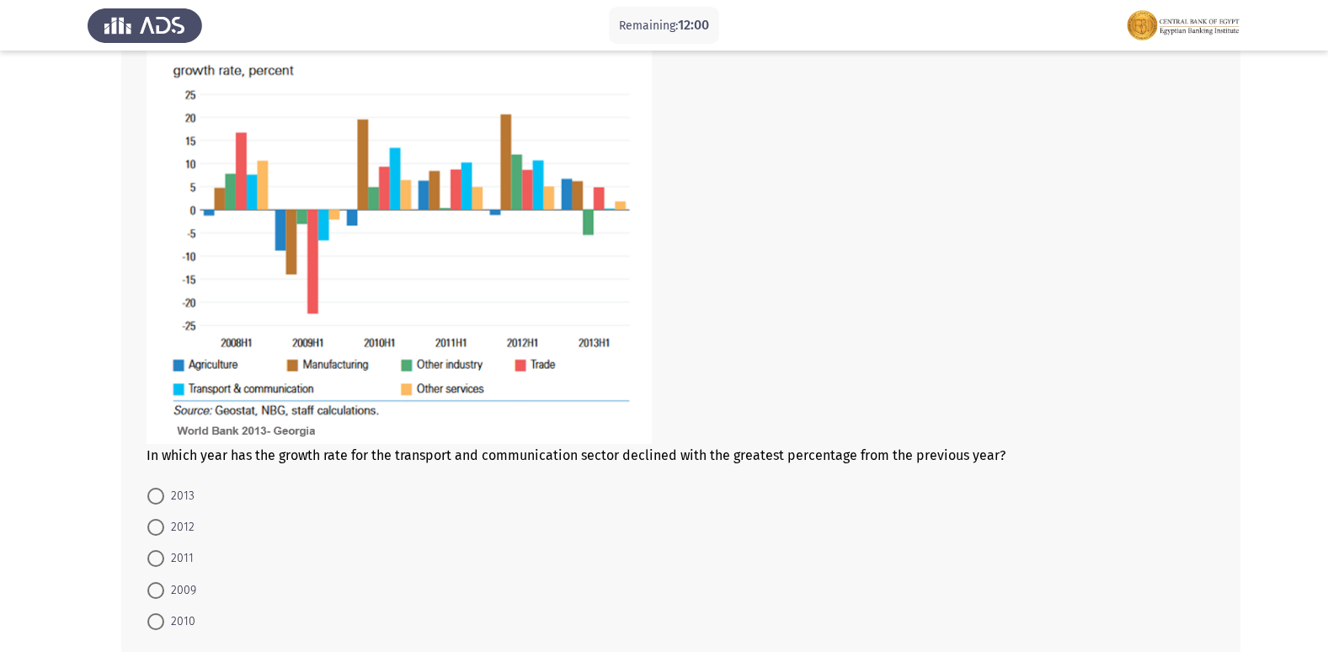
scroll to position [758, 0]
click at [158, 589] on span at bounding box center [155, 589] width 17 height 17
click at [158, 589] on input "2009" at bounding box center [155, 589] width 17 height 17
radio input "true"
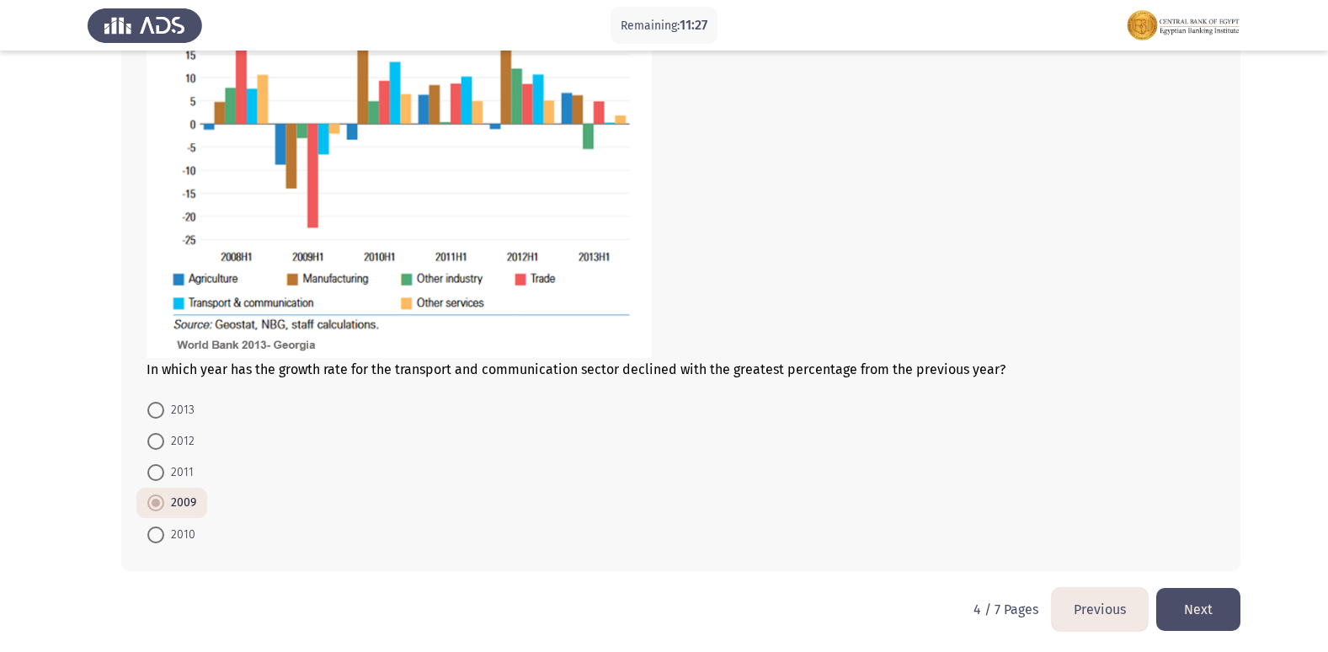
scroll to position [847, 0]
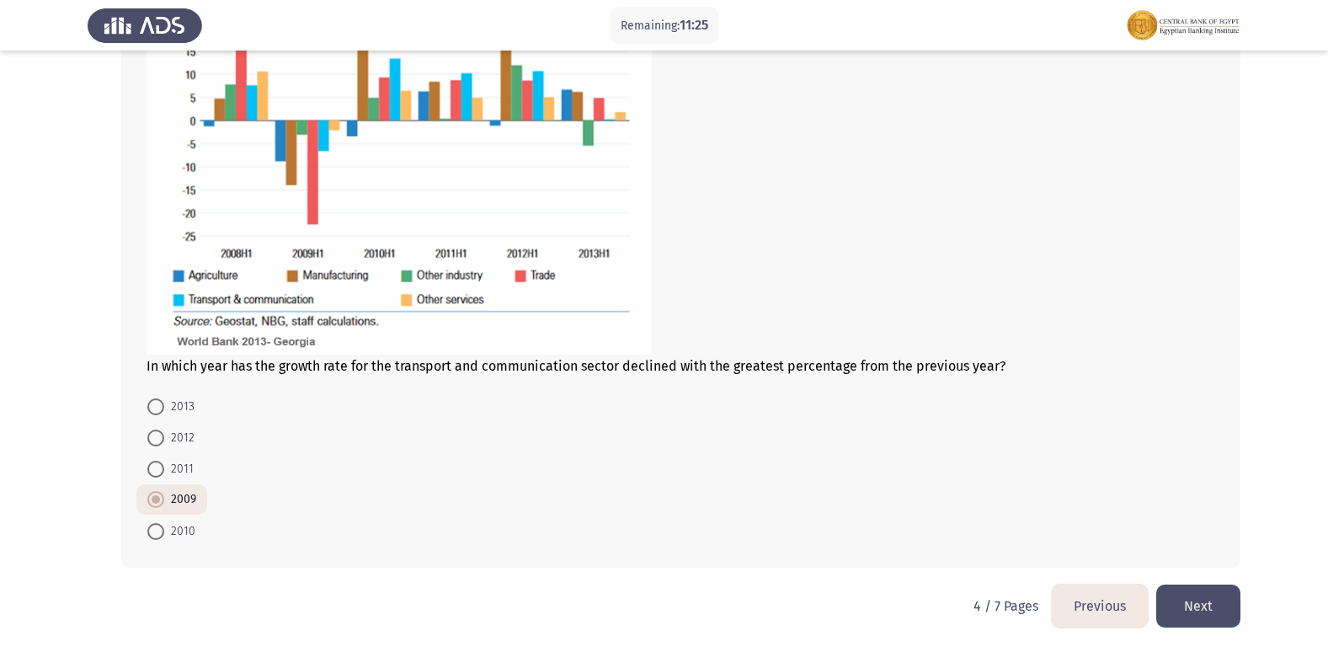
click at [1184, 590] on button "Next" at bounding box center [1199, 606] width 84 height 43
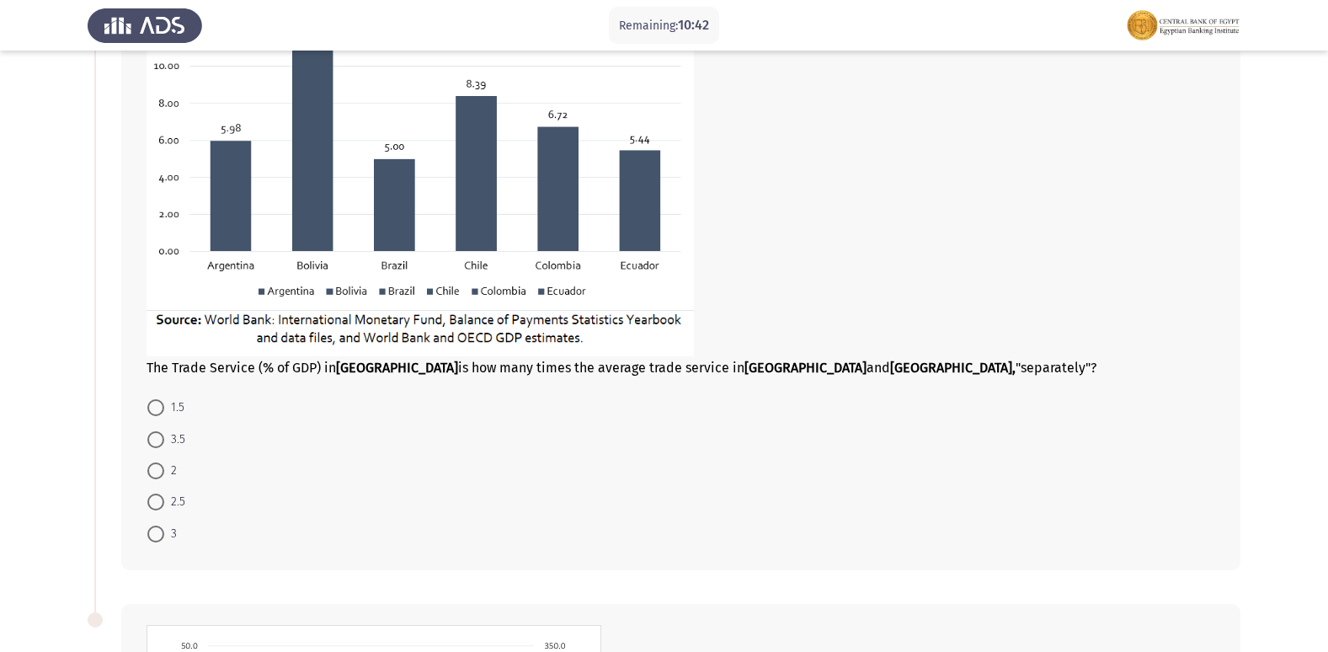
scroll to position [253, 0]
click at [153, 473] on span at bounding box center [155, 470] width 17 height 17
click at [153, 473] on input "2" at bounding box center [155, 470] width 17 height 17
radio input "true"
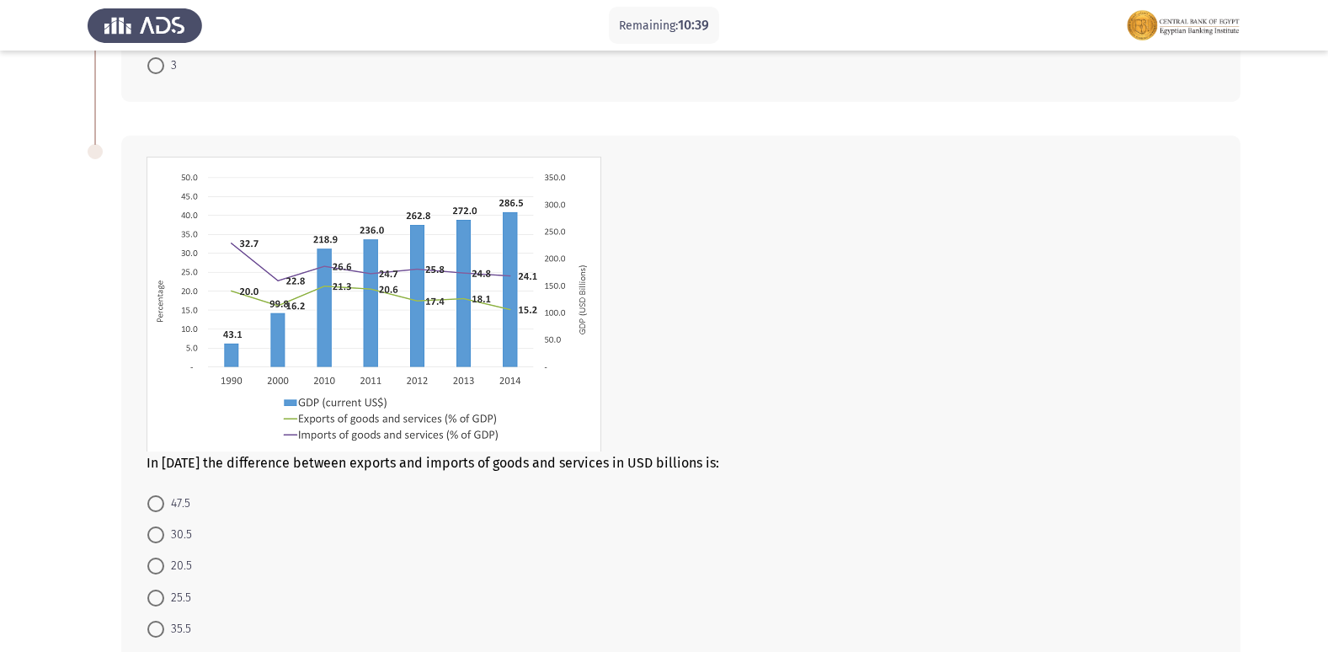
scroll to position [758, 0]
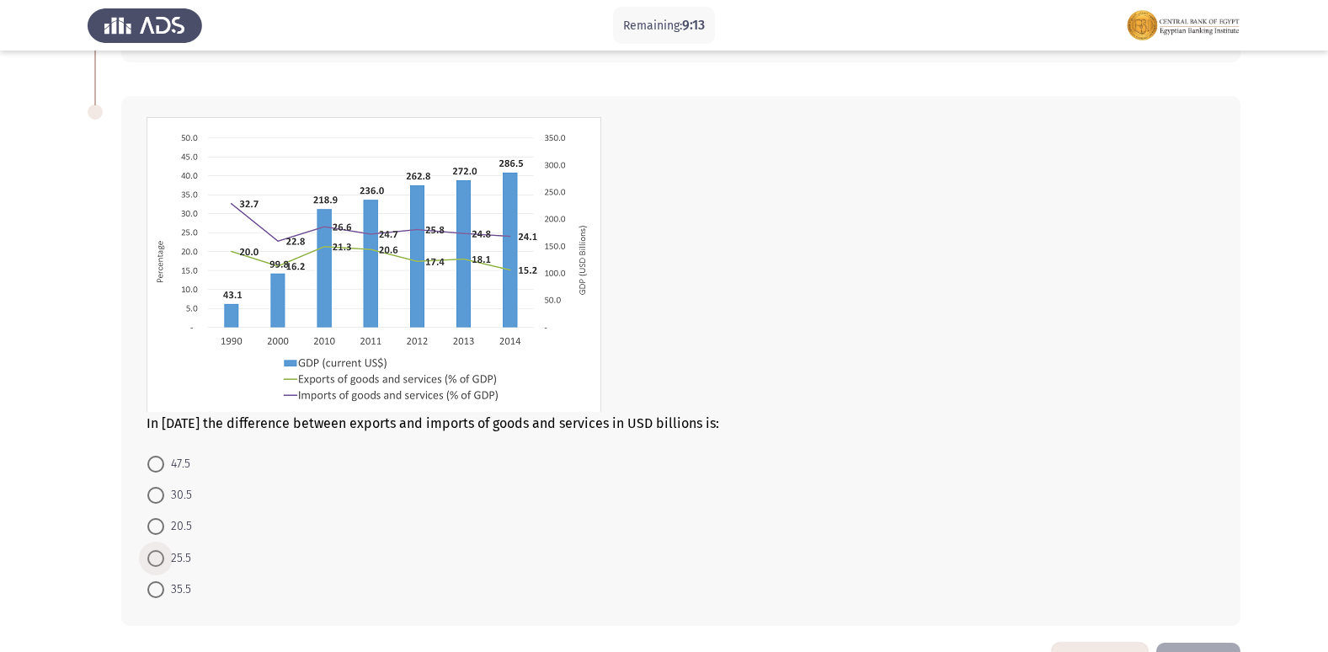
click at [158, 553] on span at bounding box center [155, 558] width 17 height 17
click at [158, 553] on input "25.5" at bounding box center [155, 558] width 17 height 17
radio input "true"
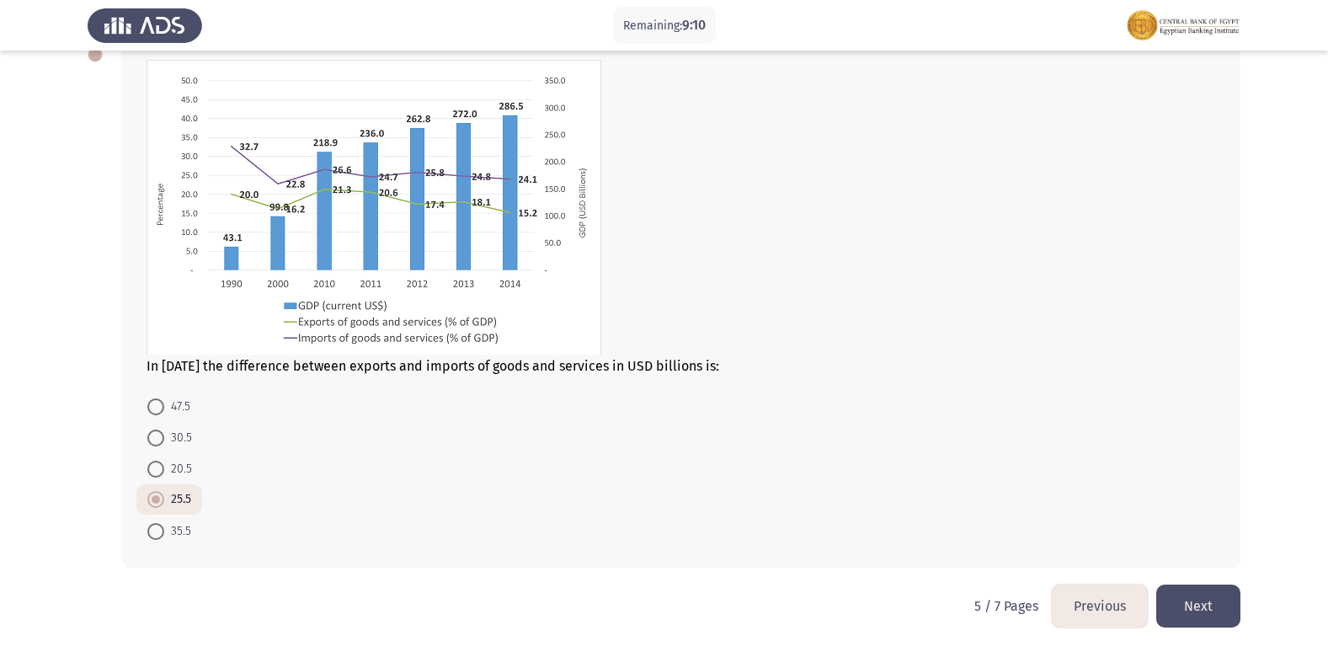
click at [1195, 605] on button "Next" at bounding box center [1199, 606] width 84 height 43
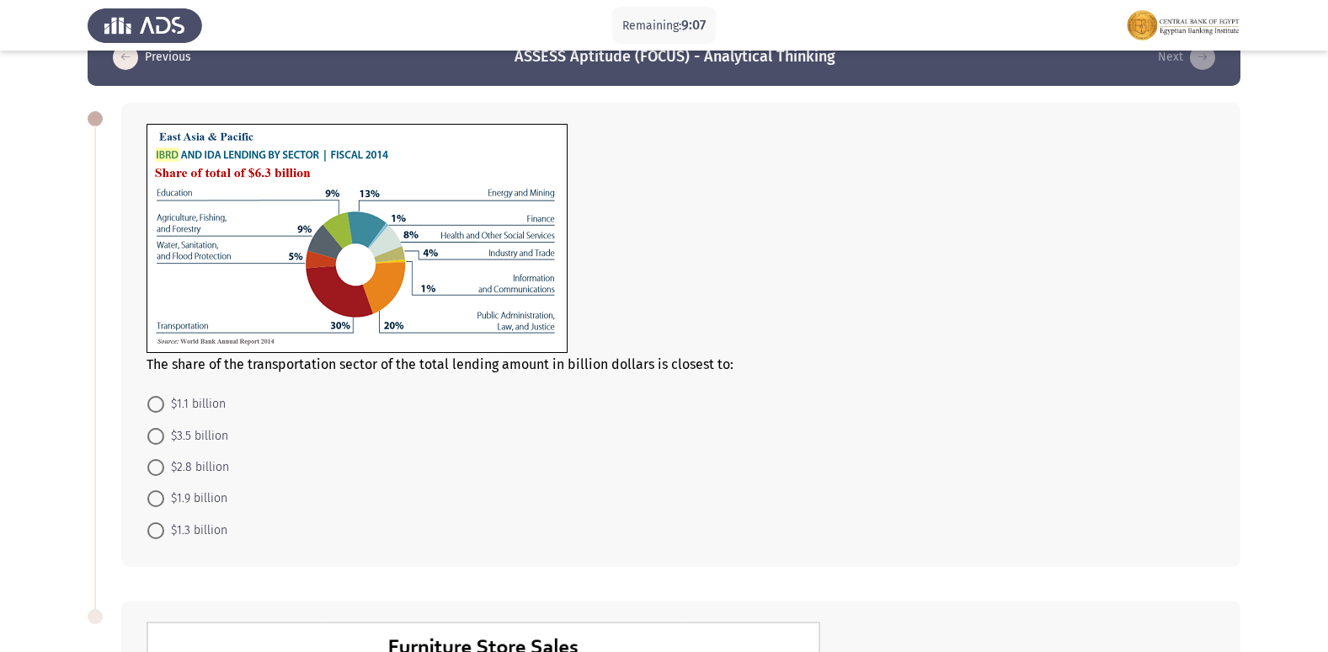
scroll to position [0, 0]
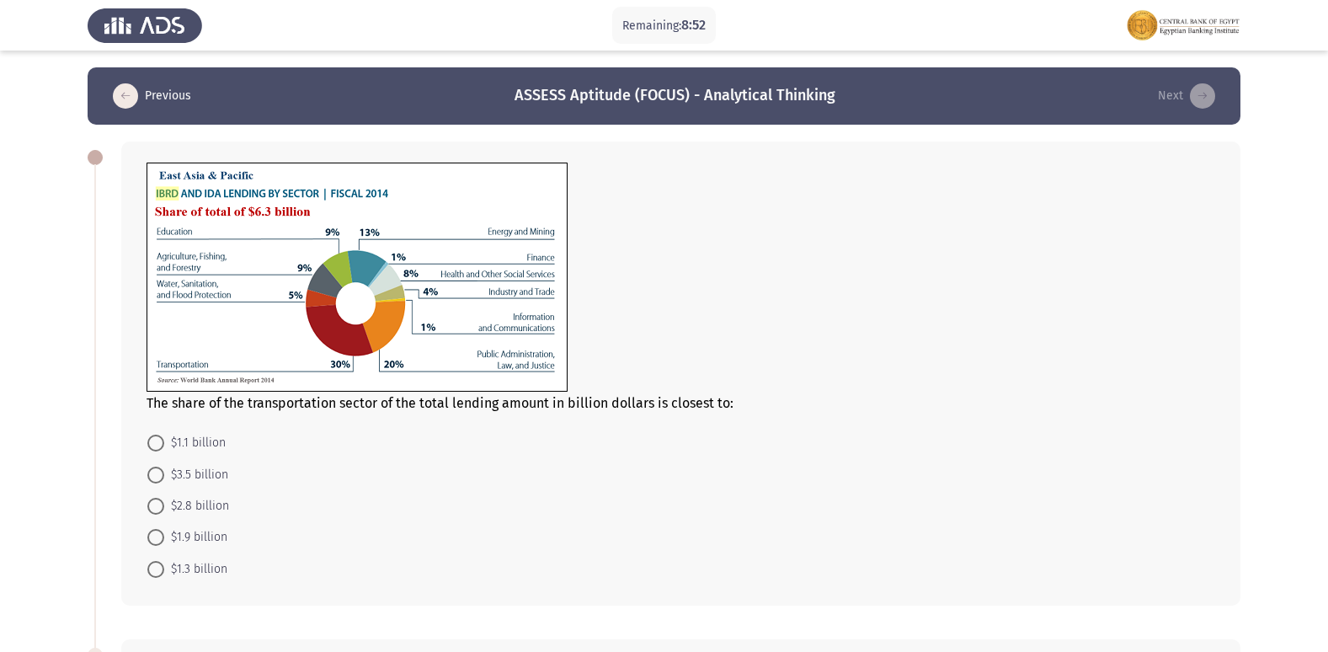
click at [159, 540] on span at bounding box center [155, 537] width 17 height 17
click at [159, 540] on input "$1.9 billion" at bounding box center [155, 537] width 17 height 17
radio input "true"
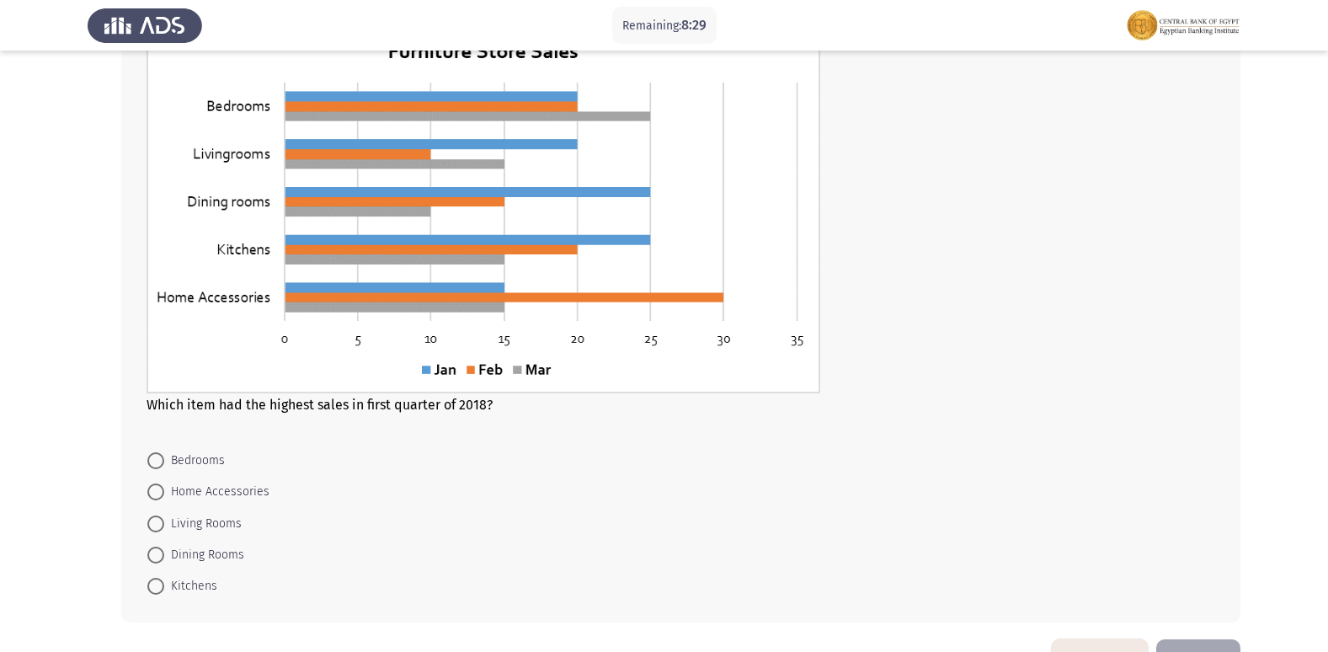
scroll to position [603, 0]
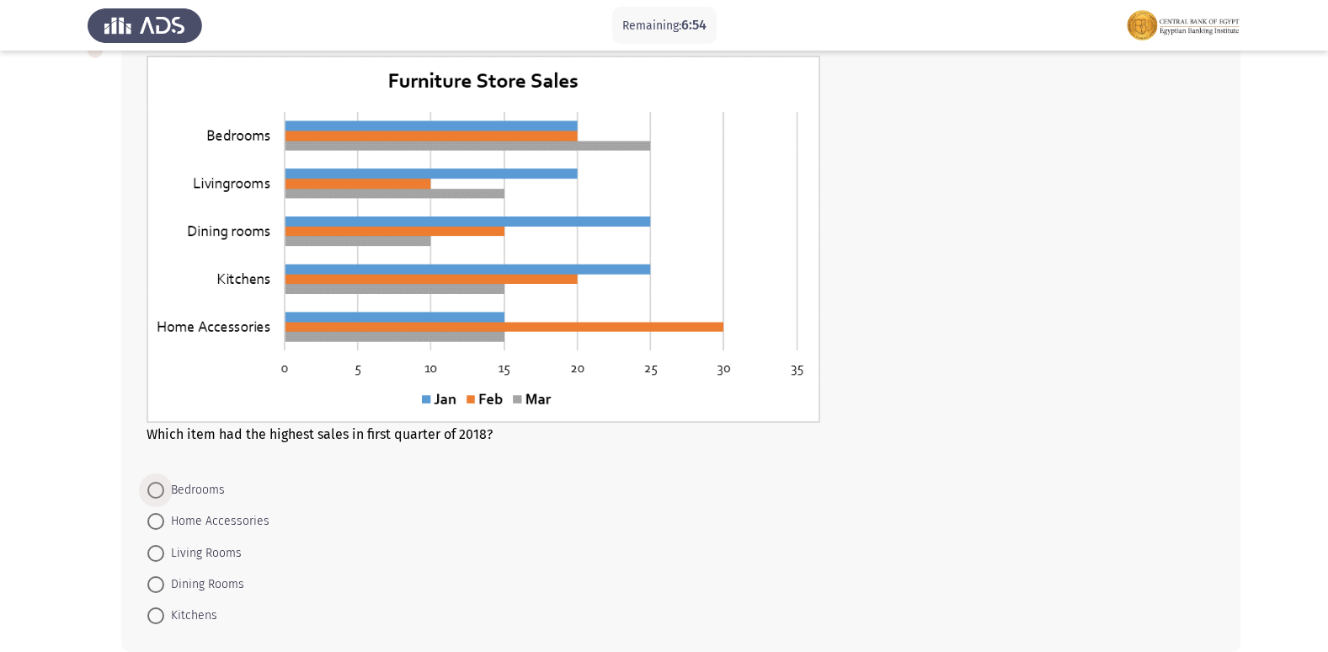
click at [158, 487] on span at bounding box center [155, 490] width 17 height 17
click at [158, 487] on input "Bedrooms" at bounding box center [155, 490] width 17 height 17
radio input "true"
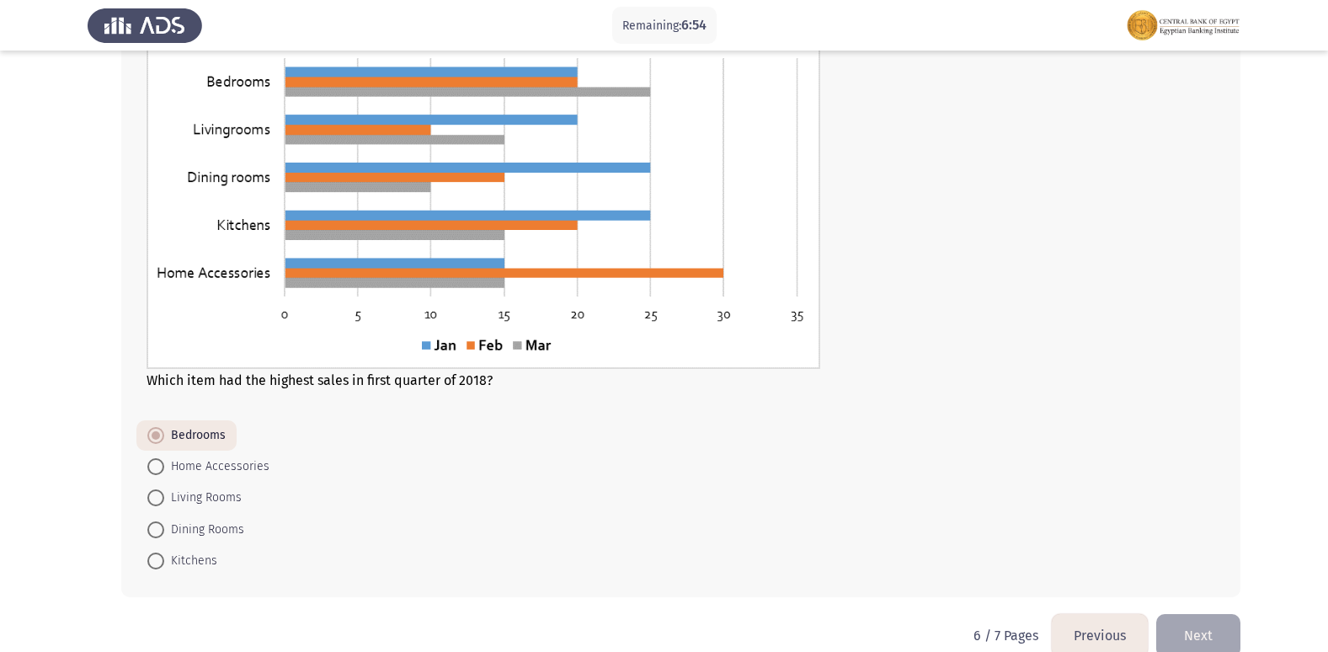
scroll to position [687, 0]
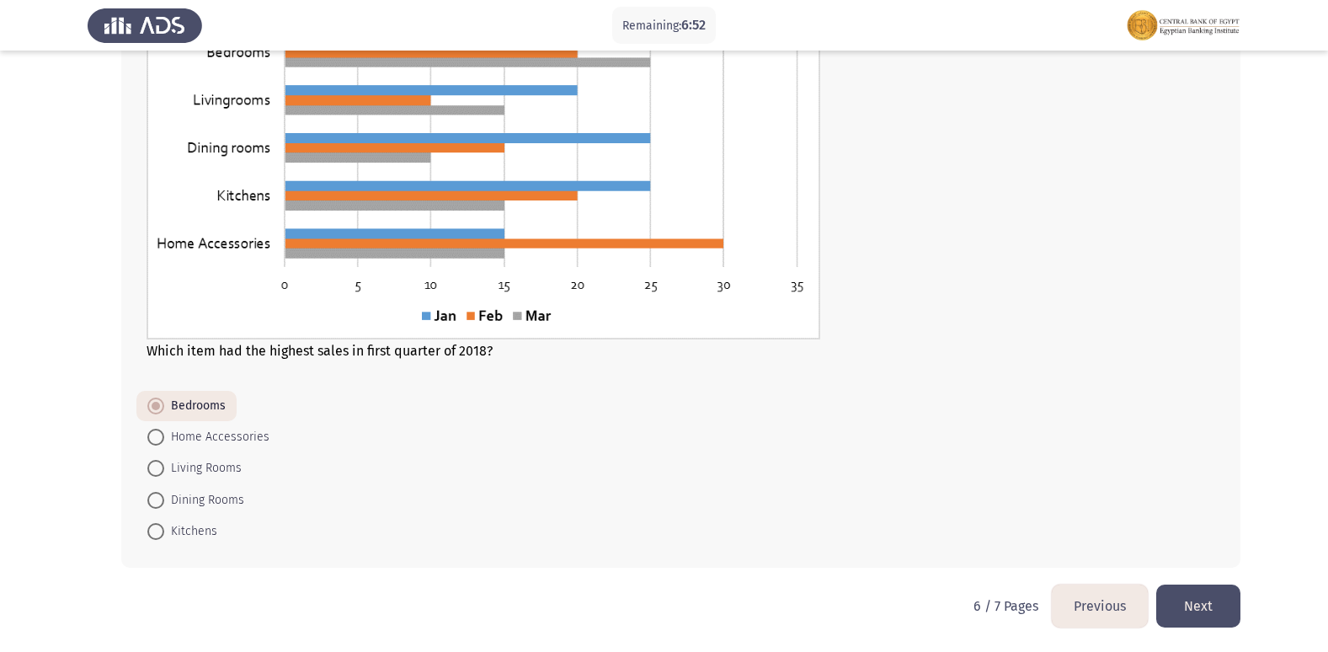
click at [1223, 605] on button "Next" at bounding box center [1199, 606] width 84 height 43
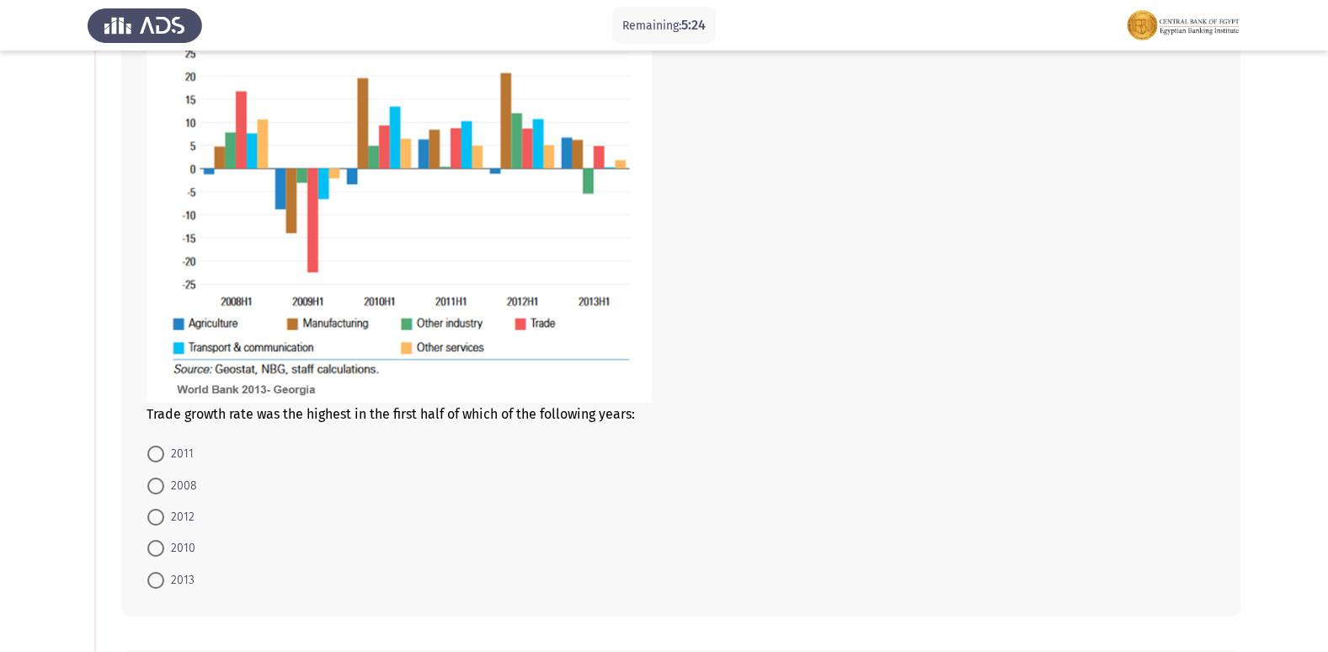
scroll to position [168, 0]
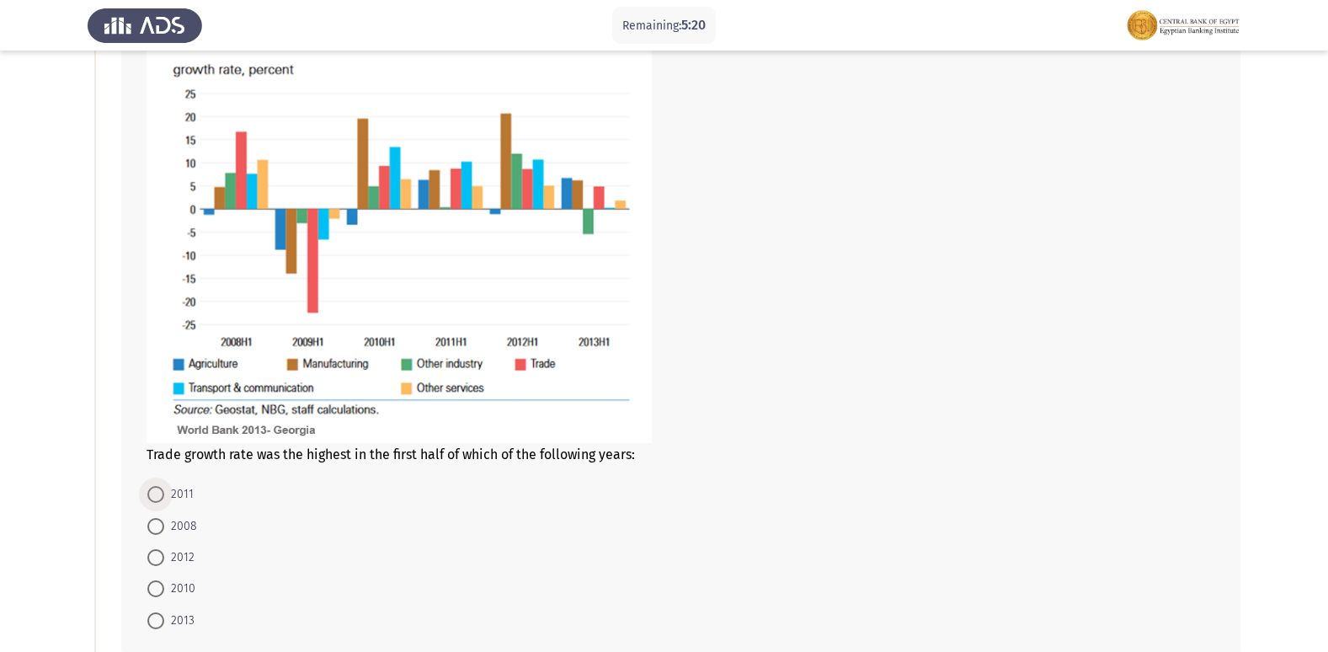
click at [158, 491] on span at bounding box center [155, 494] width 17 height 17
click at [158, 491] on input "2011" at bounding box center [155, 494] width 17 height 17
radio input "true"
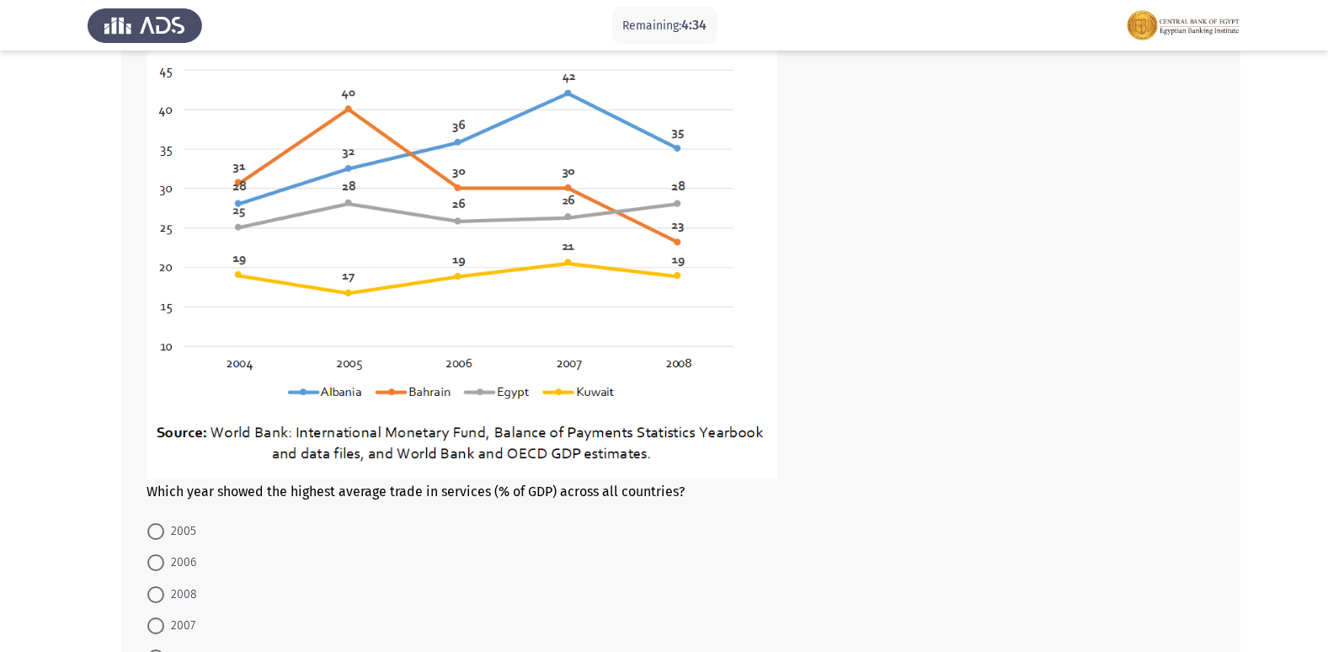
scroll to position [836, 0]
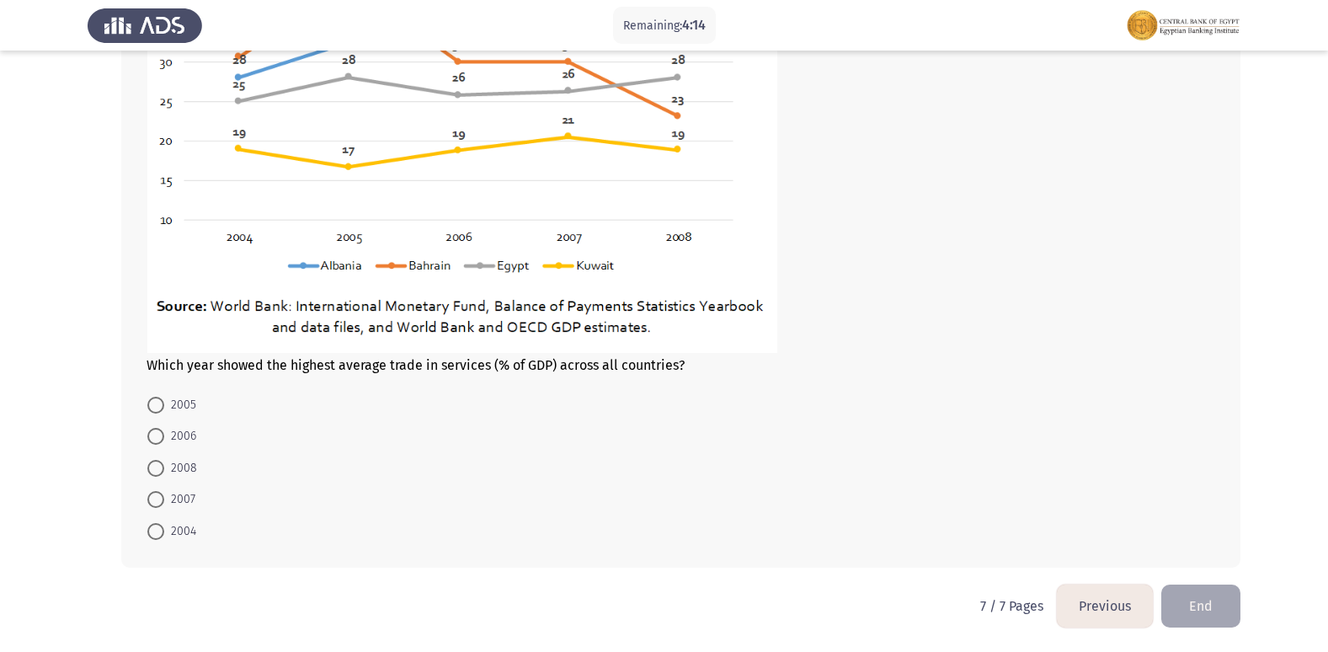
click at [161, 501] on span at bounding box center [155, 499] width 17 height 17
click at [161, 501] on input "2007" at bounding box center [155, 499] width 17 height 17
radio input "true"
click at [1207, 608] on button "End" at bounding box center [1201, 606] width 79 height 43
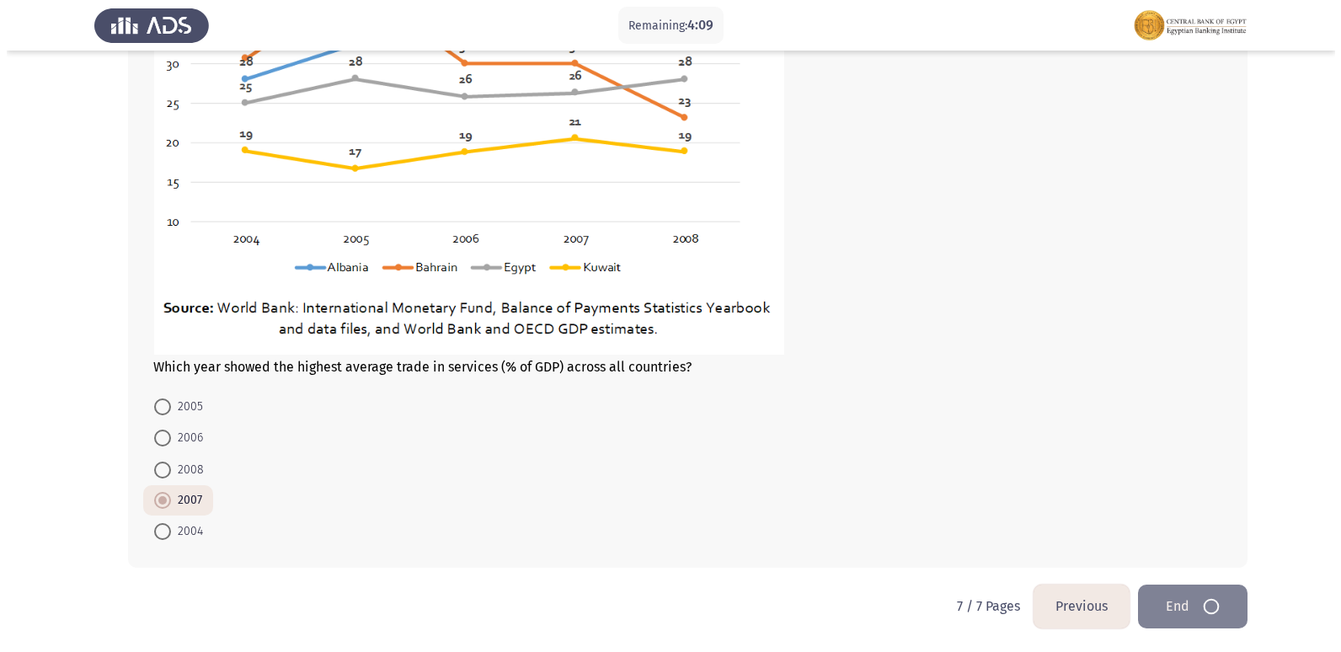
scroll to position [0, 0]
